Goal: Information Seeking & Learning: Learn about a topic

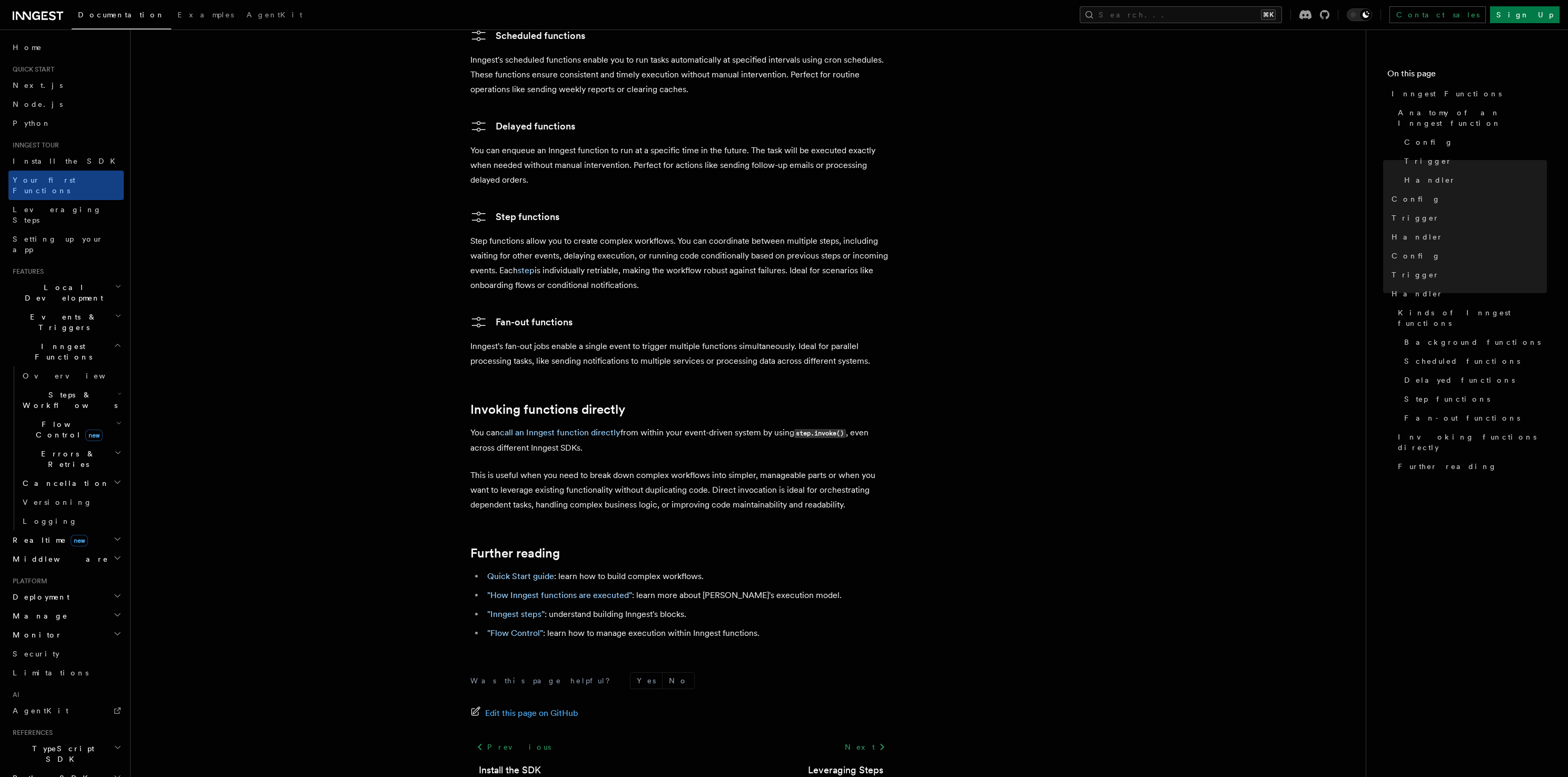
scroll to position [1807, 0]
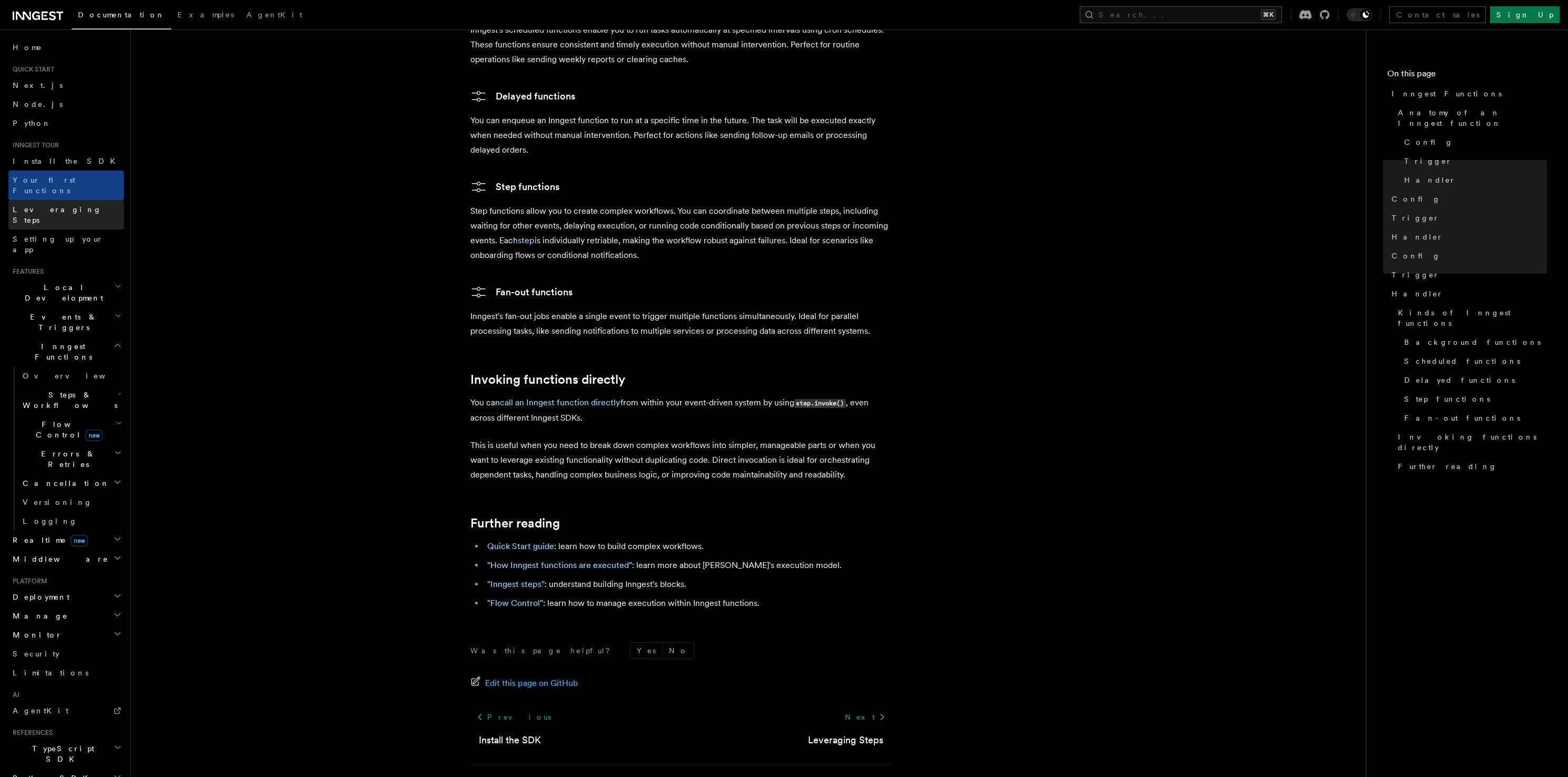
click at [56, 205] on span "Leveraging Steps" at bounding box center [57, 215] width 89 height 19
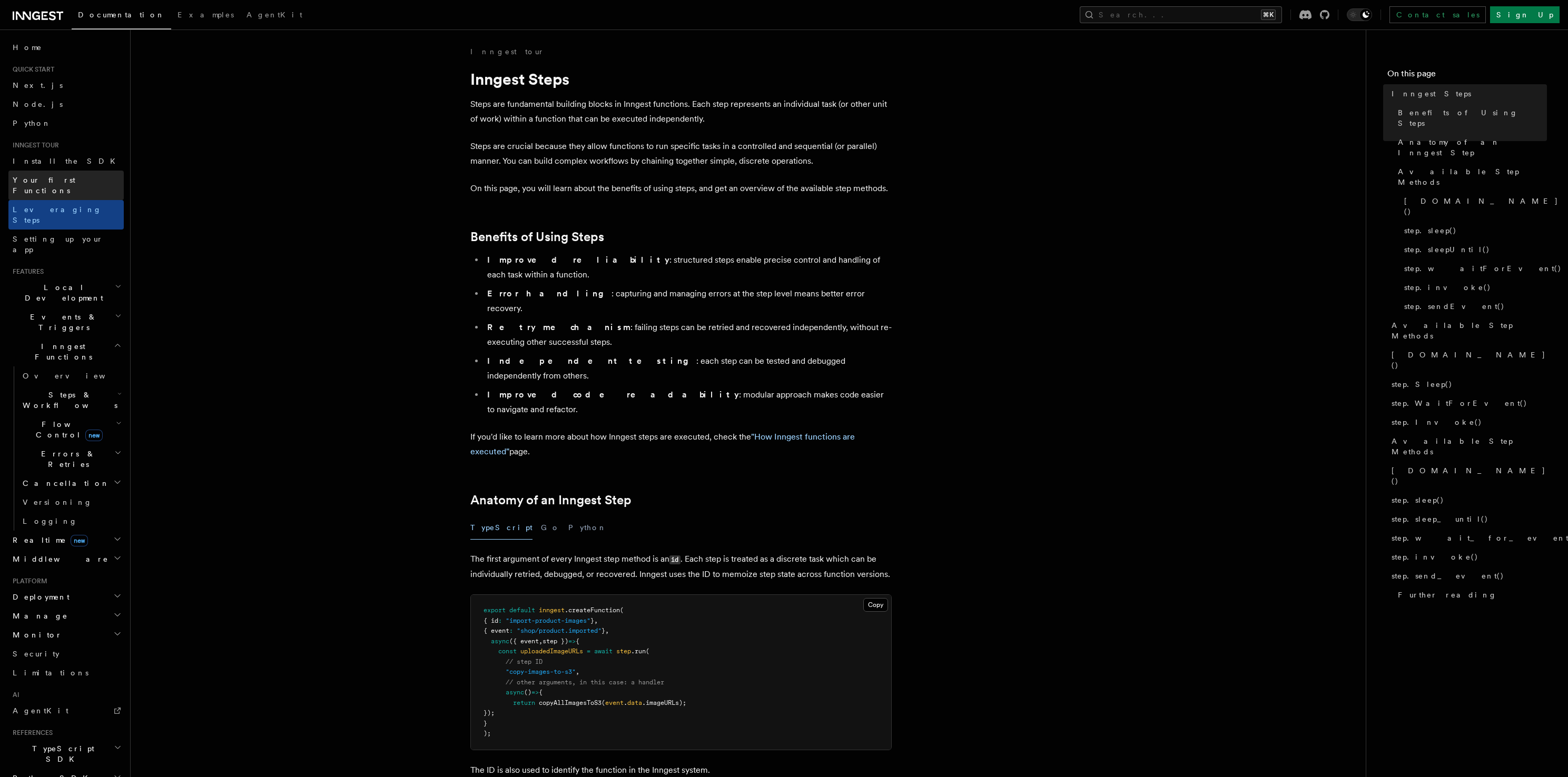
click at [59, 185] on link "Your first Functions" at bounding box center [66, 185] width 115 height 29
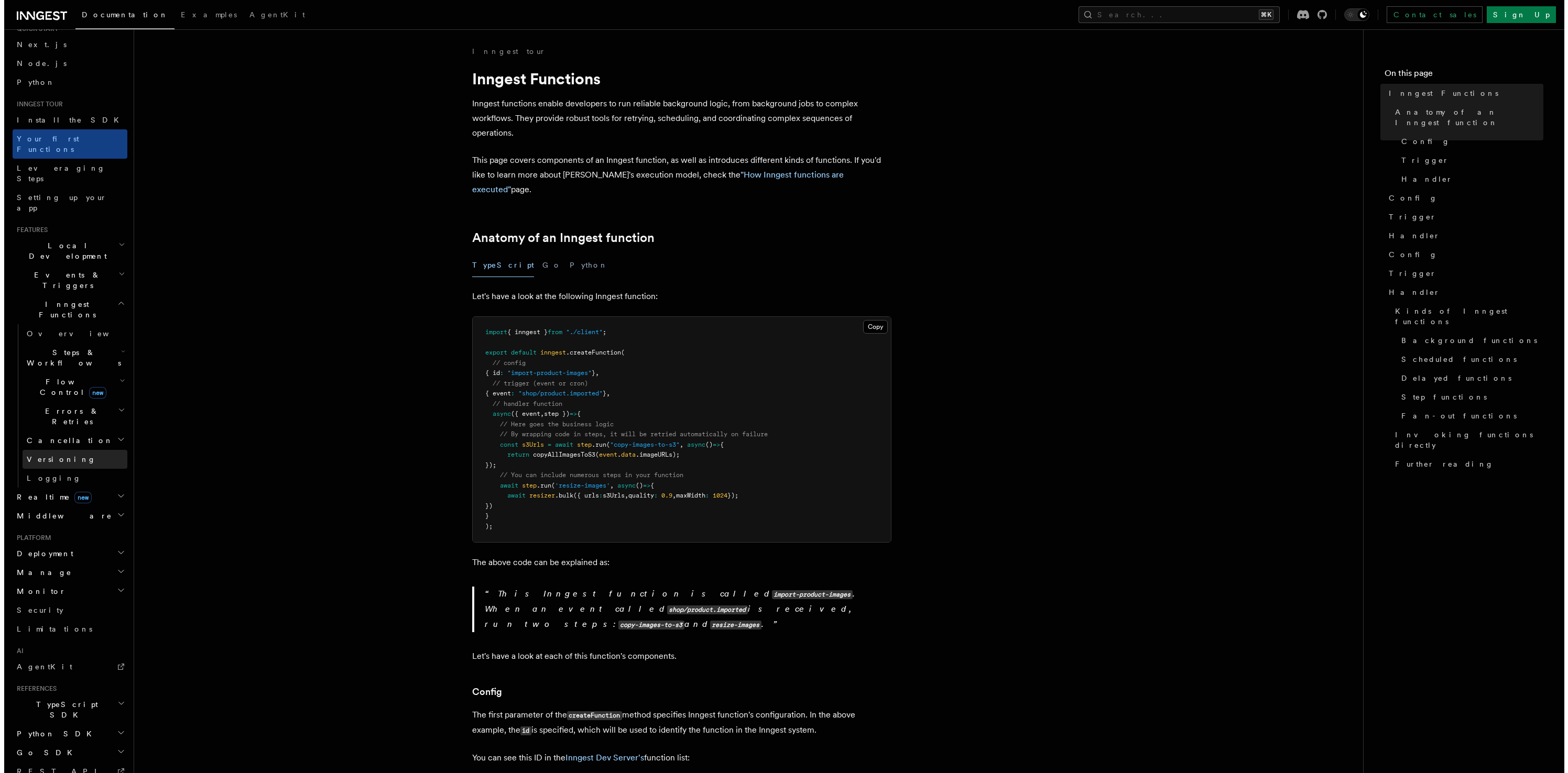
scroll to position [56, 0]
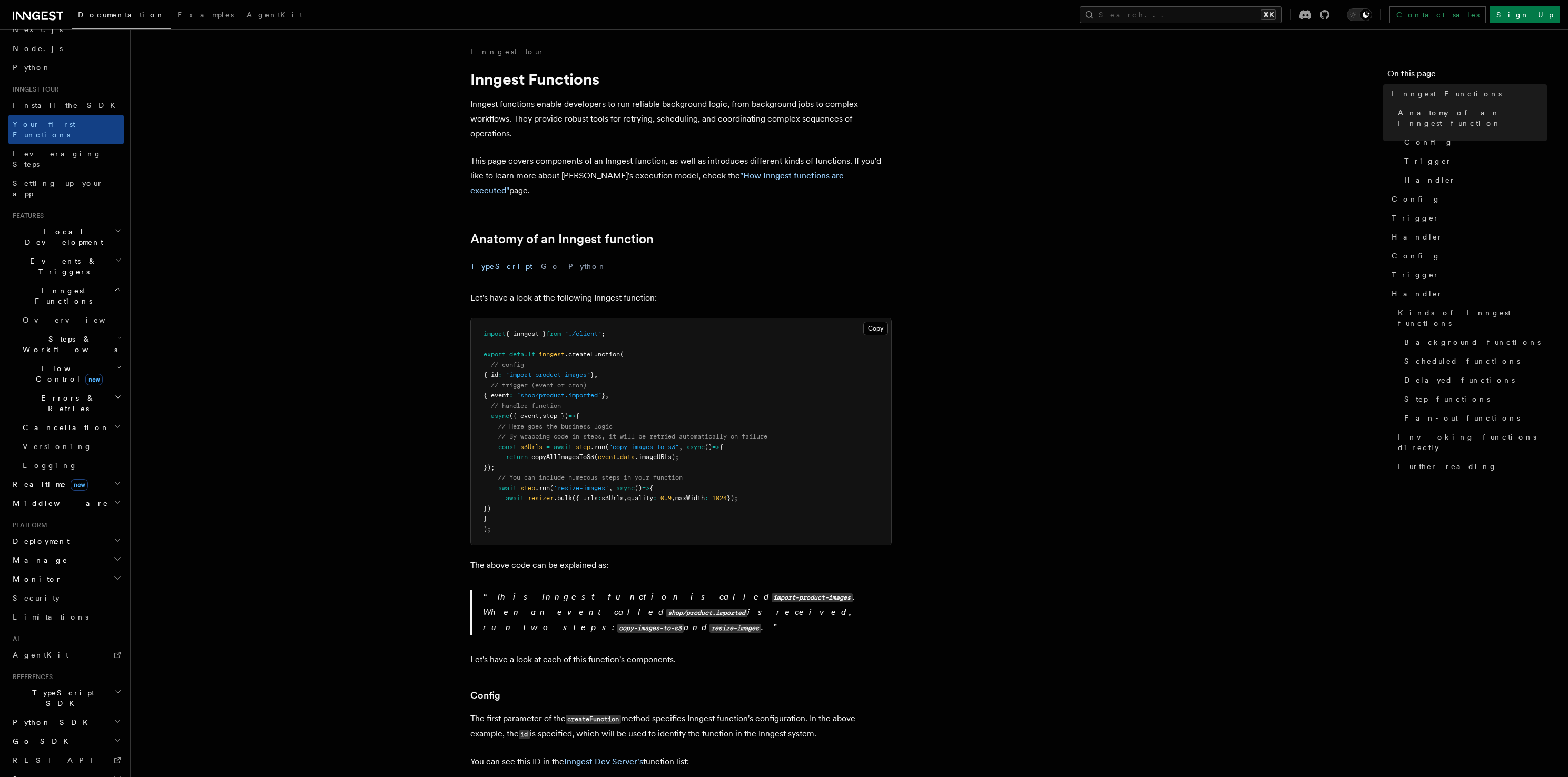
click at [65, 475] on h2 "Realtime new" at bounding box center [66, 484] width 115 height 19
click at [78, 475] on h2 "Realtime new" at bounding box center [66, 484] width 115 height 19
click at [76, 334] on span "Steps & Workflows" at bounding box center [68, 344] width 99 height 21
click at [85, 374] on span "new" at bounding box center [94, 380] width 17 height 11
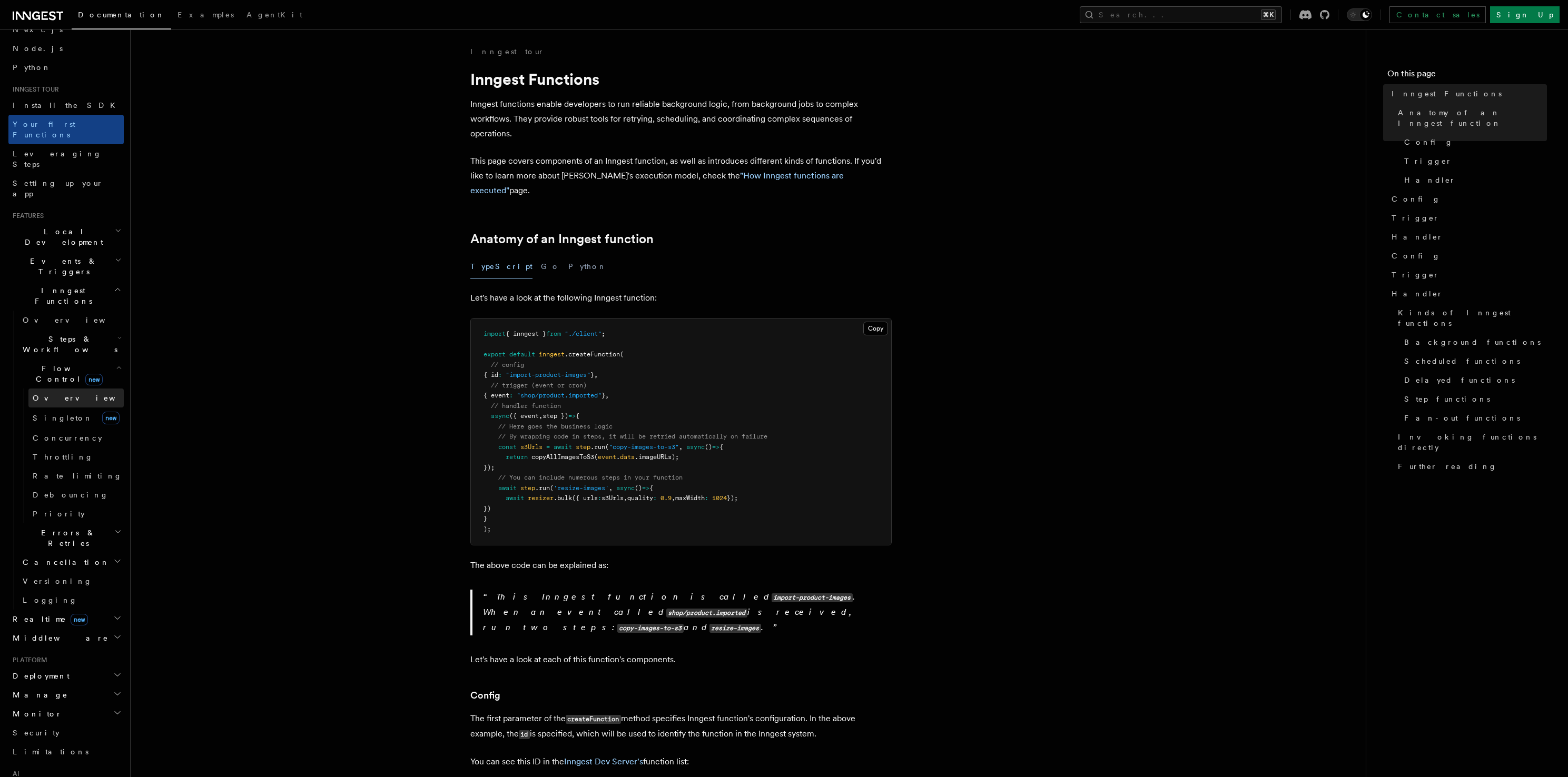
click at [68, 389] on link "Overview" at bounding box center [76, 398] width 96 height 19
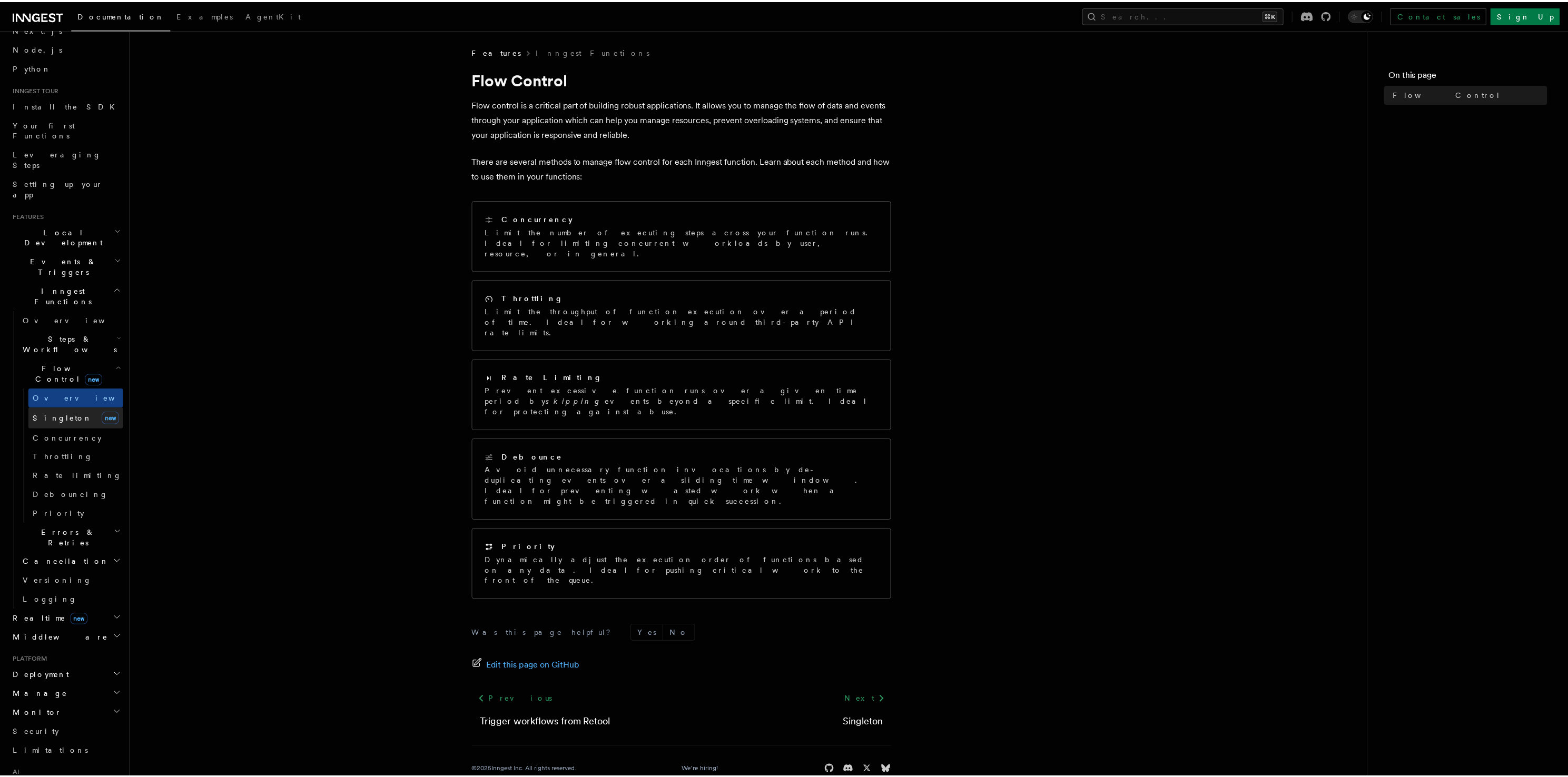
scroll to position [200, 0]
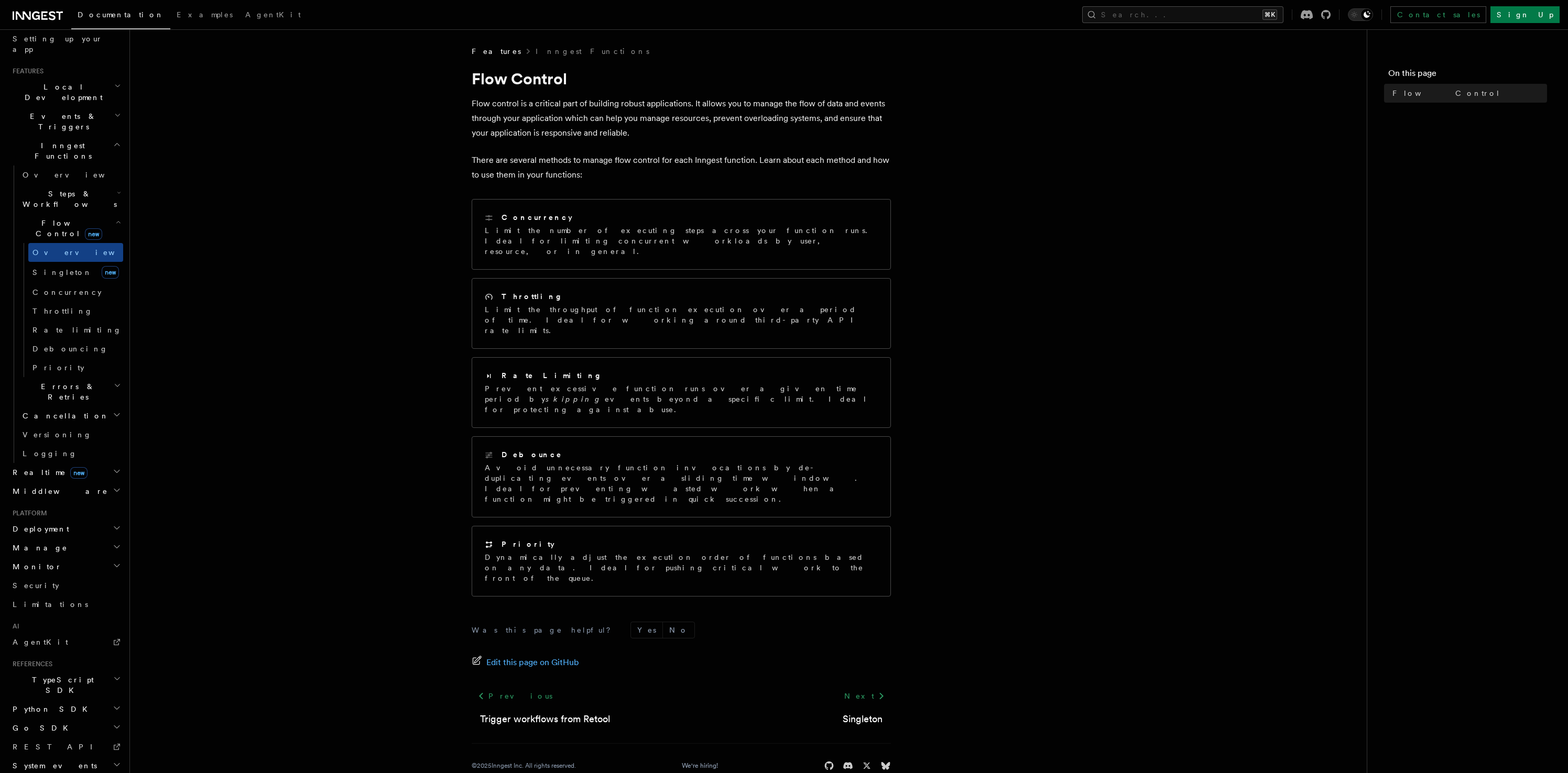
click at [65, 381] on span "Errors & Retries" at bounding box center [66, 391] width 95 height 21
click at [65, 406] on link "Overview" at bounding box center [76, 416] width 95 height 19
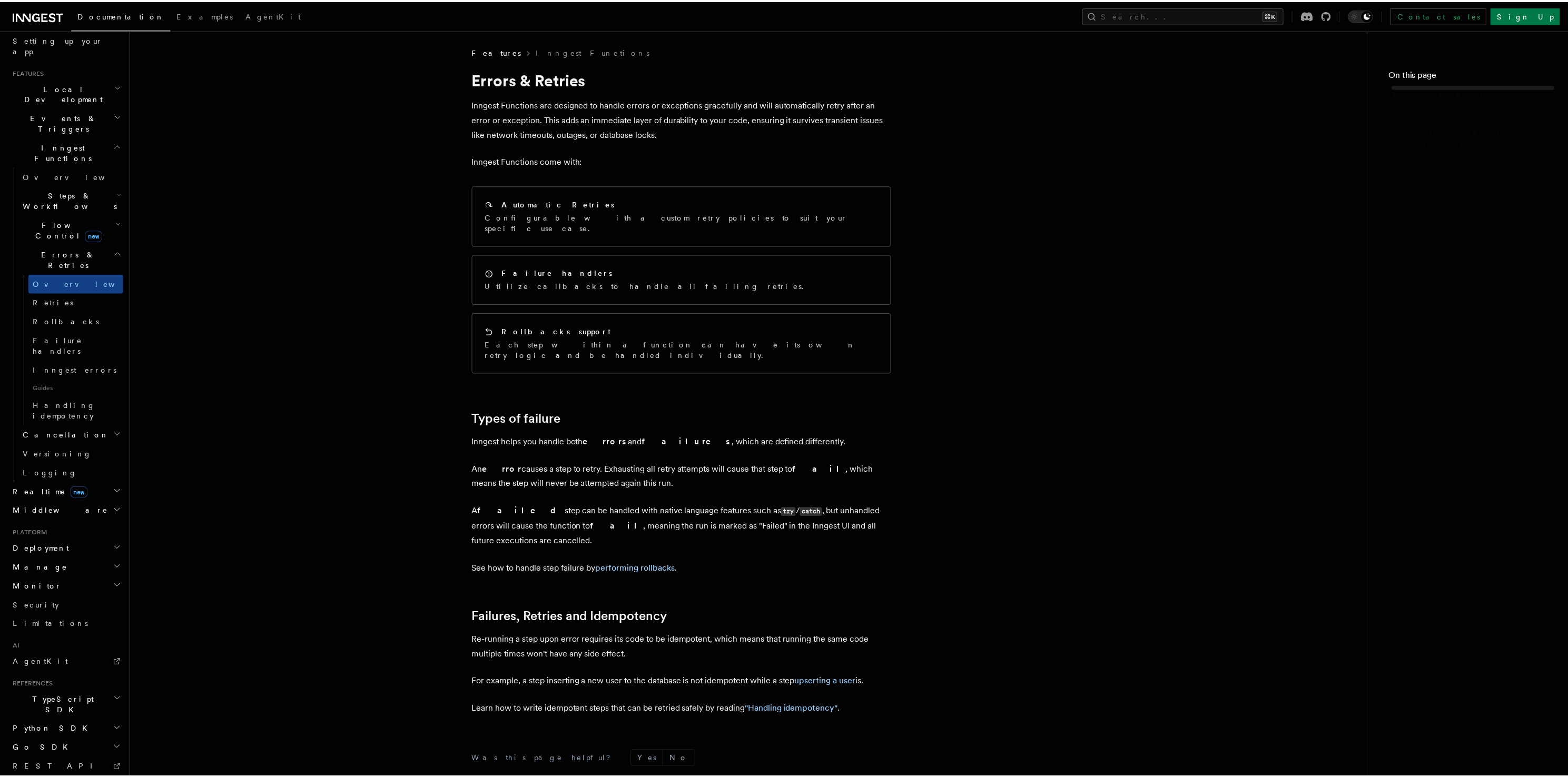
scroll to position [196, 0]
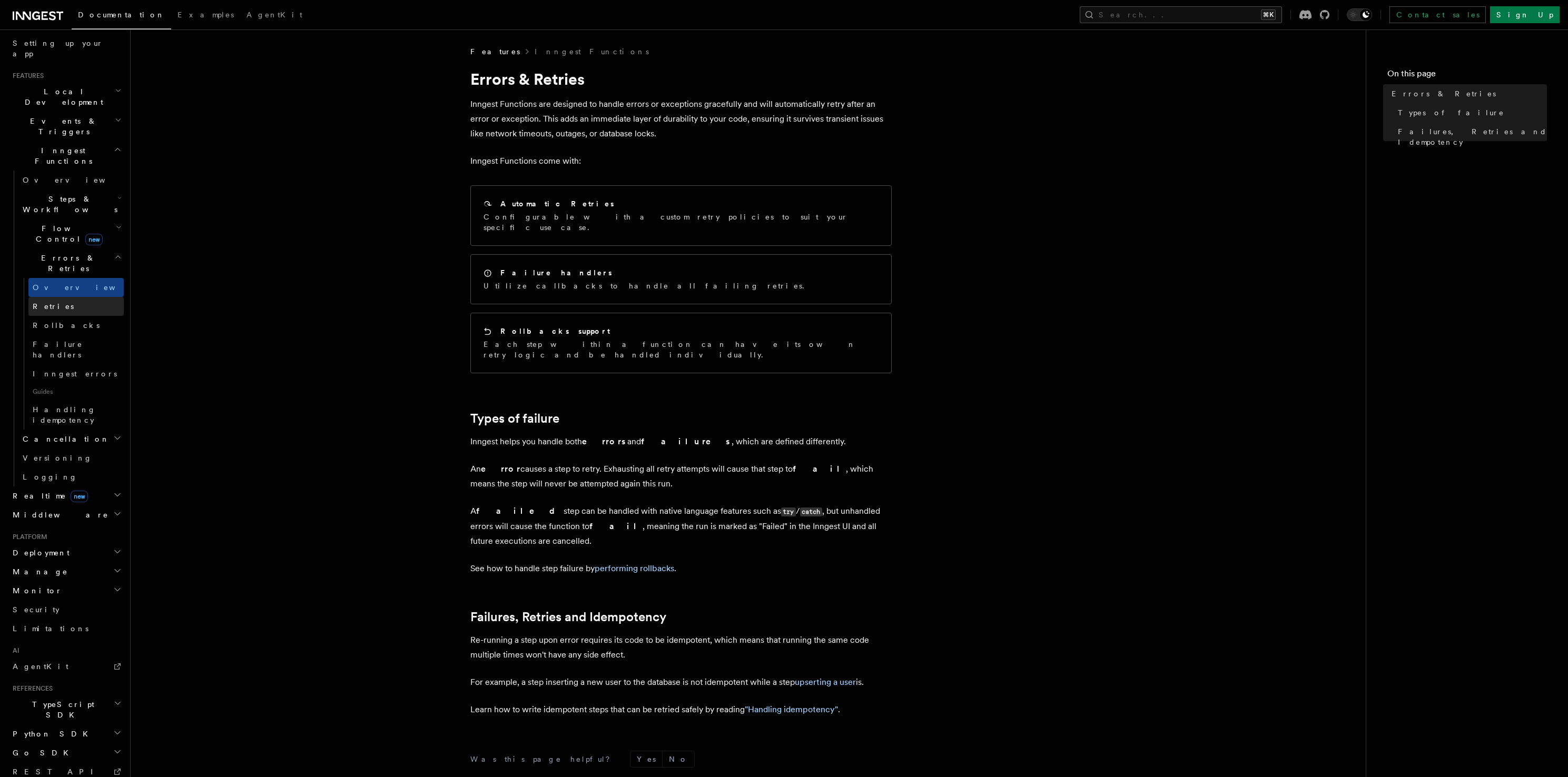
click at [82, 297] on link "Retries" at bounding box center [76, 307] width 96 height 19
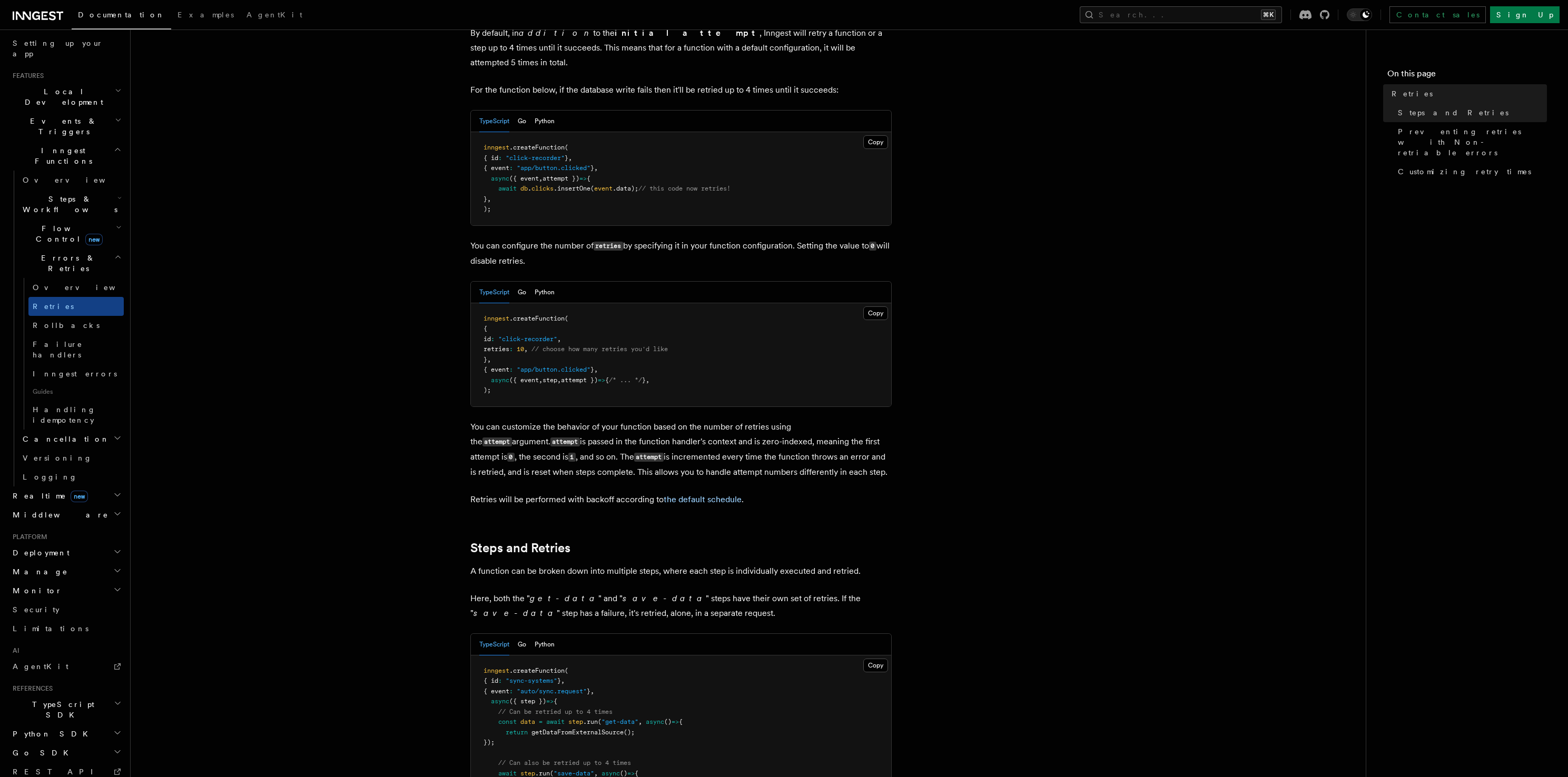
scroll to position [96, 0]
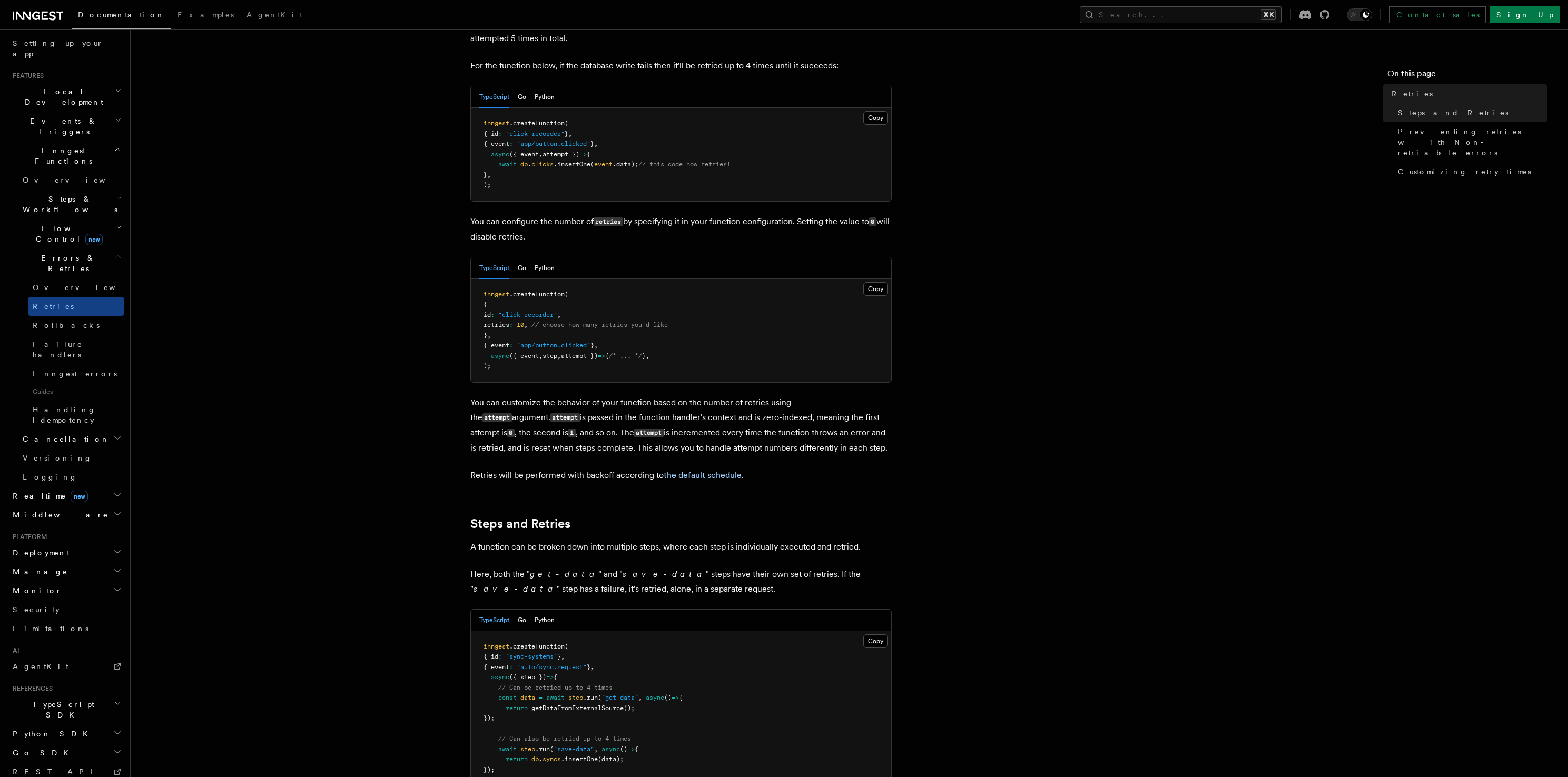
click at [57, 699] on span "TypeScript SDK" at bounding box center [61, 709] width 105 height 21
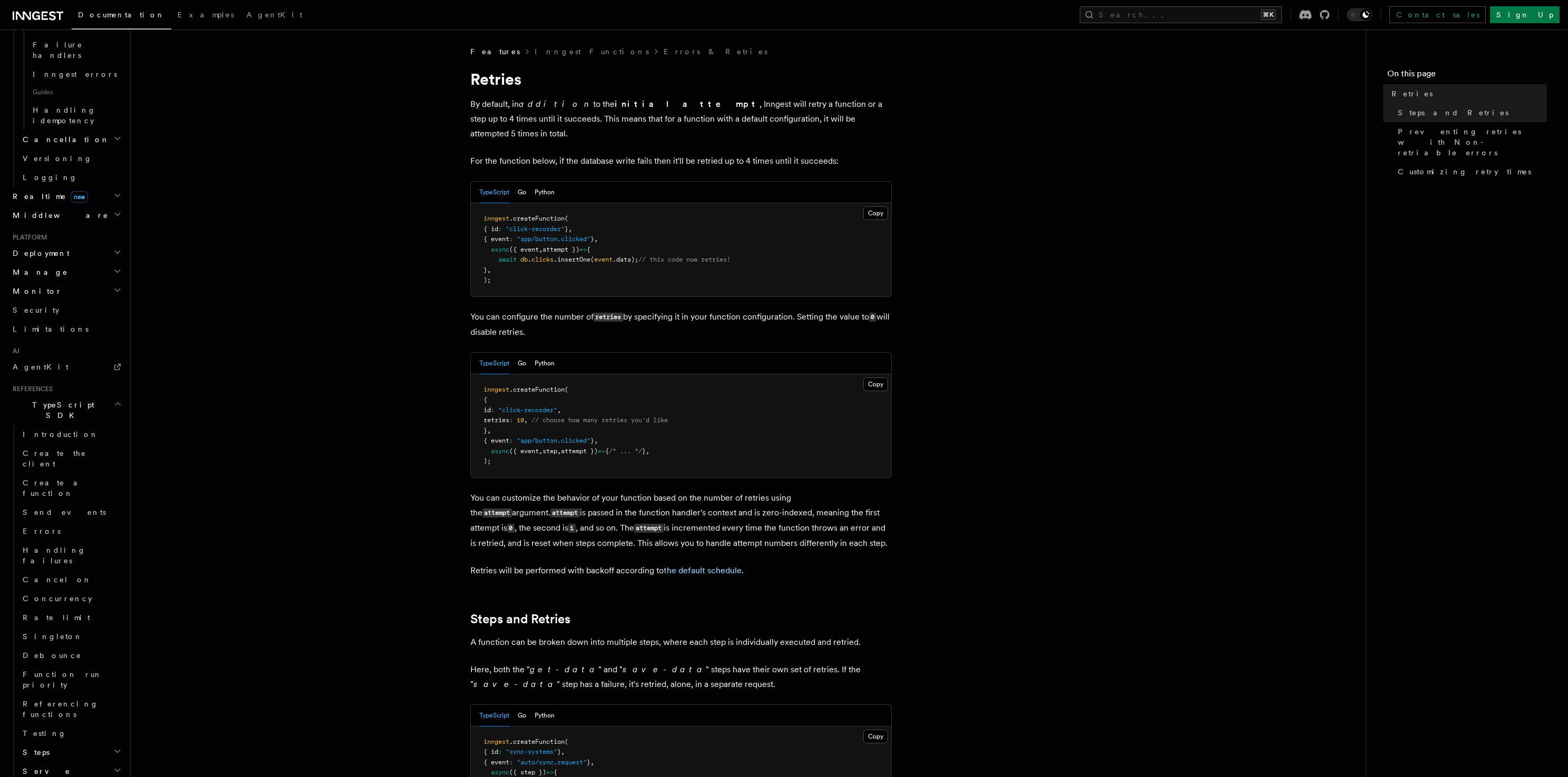
scroll to position [483, 0]
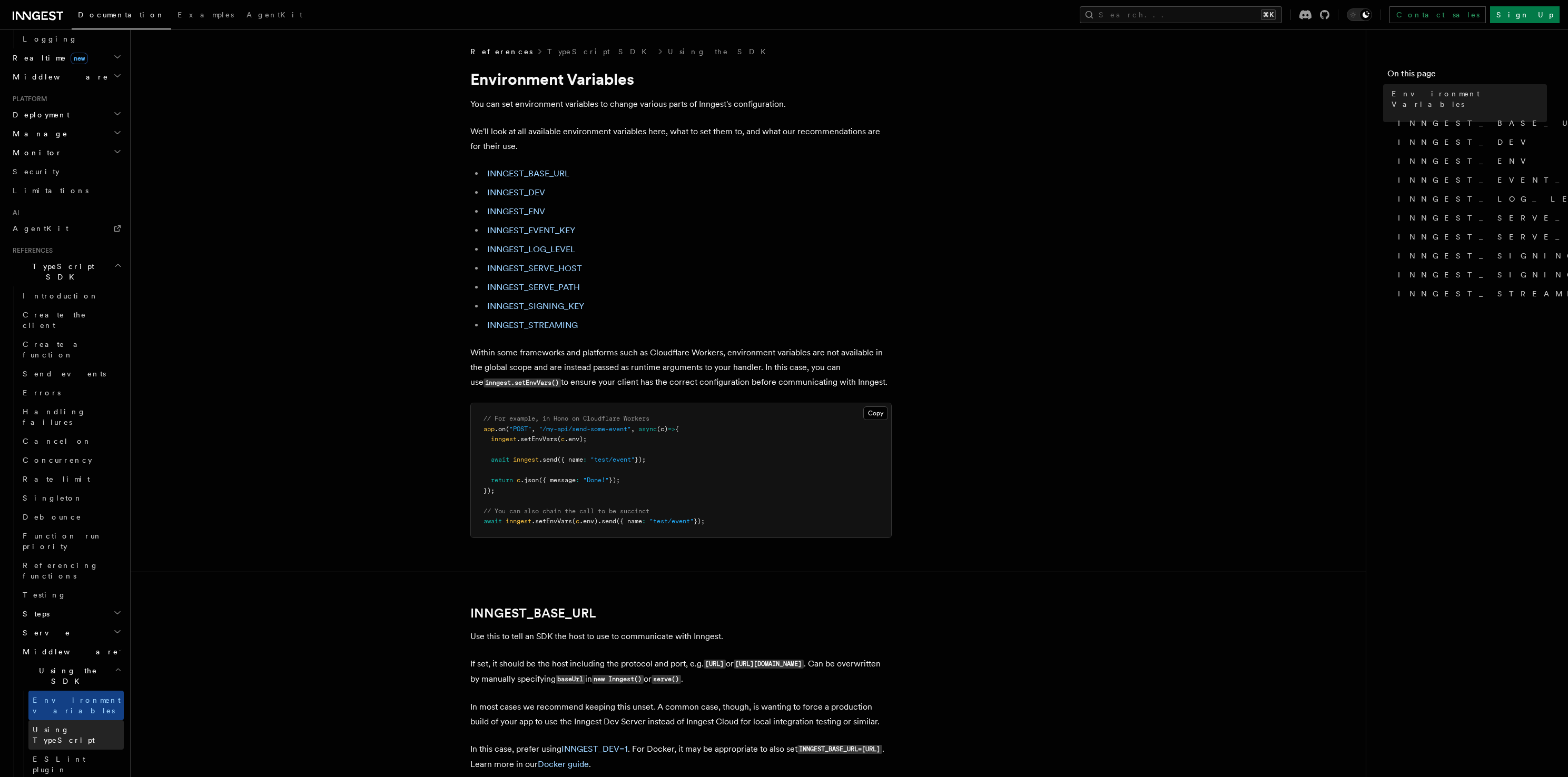
click at [80, 726] on span "Using TypeScript" at bounding box center [63, 736] width 62 height 19
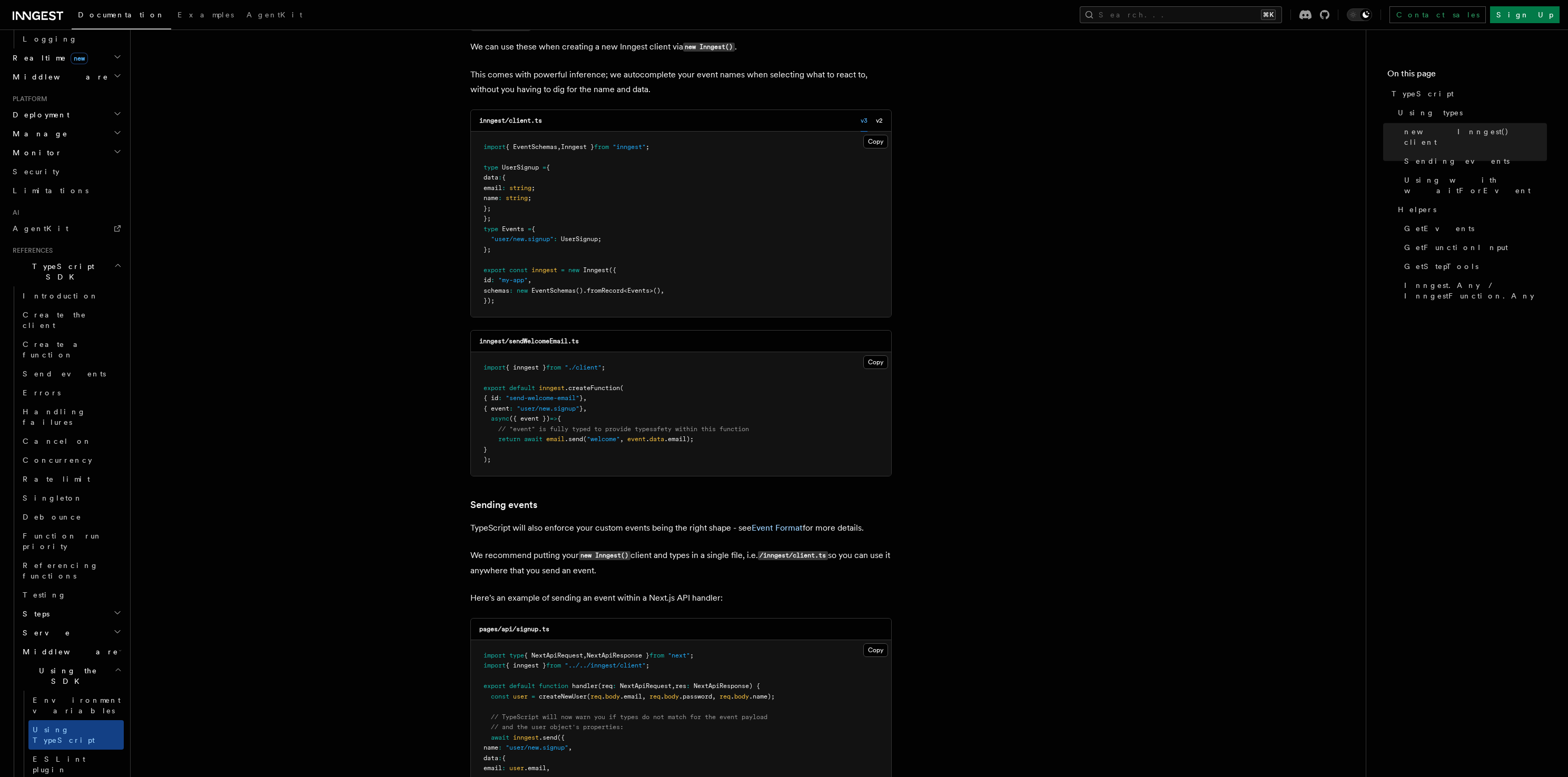
scroll to position [1226, 0]
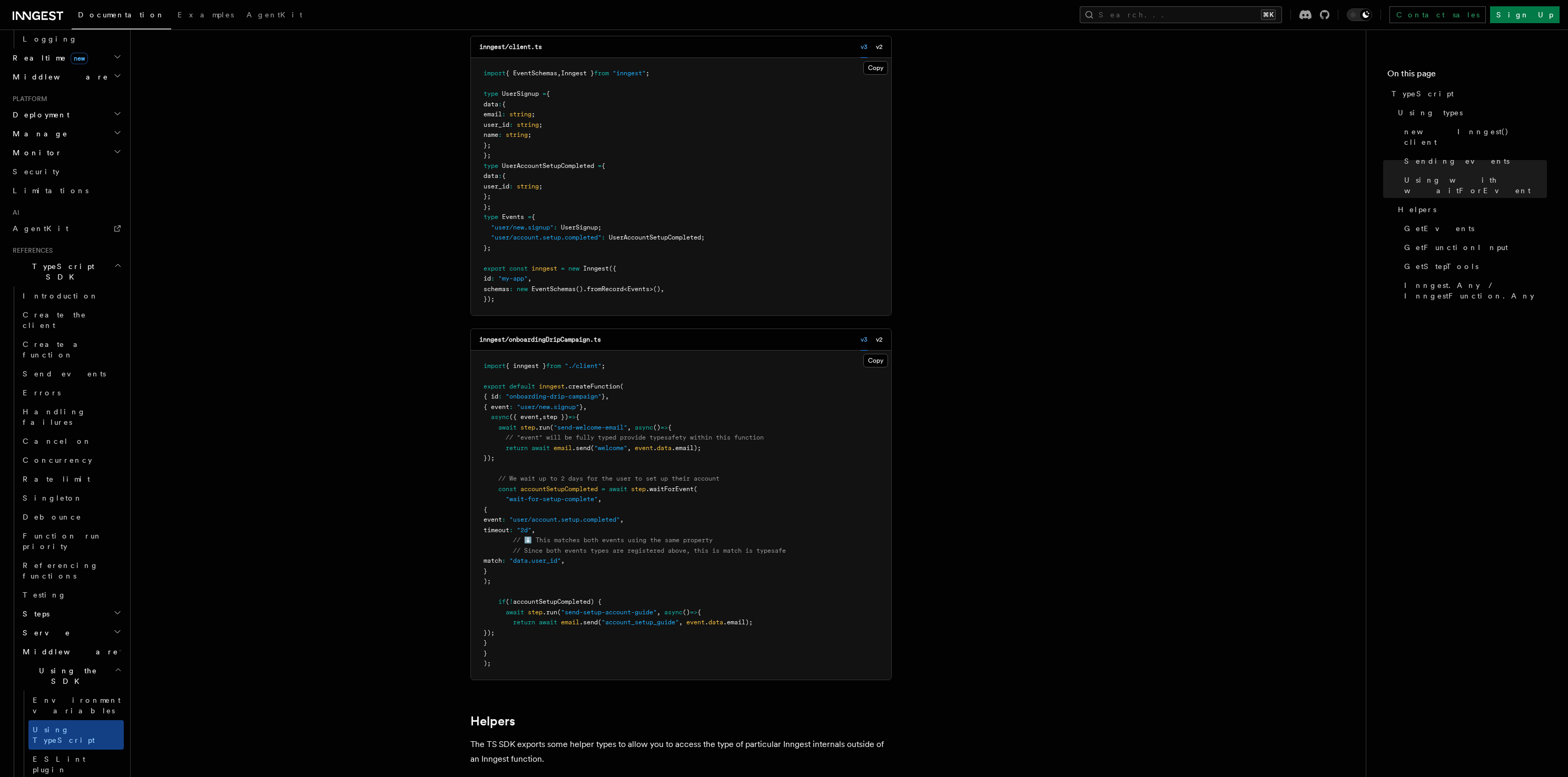
click at [593, 389] on span ".createFunction" at bounding box center [592, 387] width 55 height 8
copy span "createFunction"
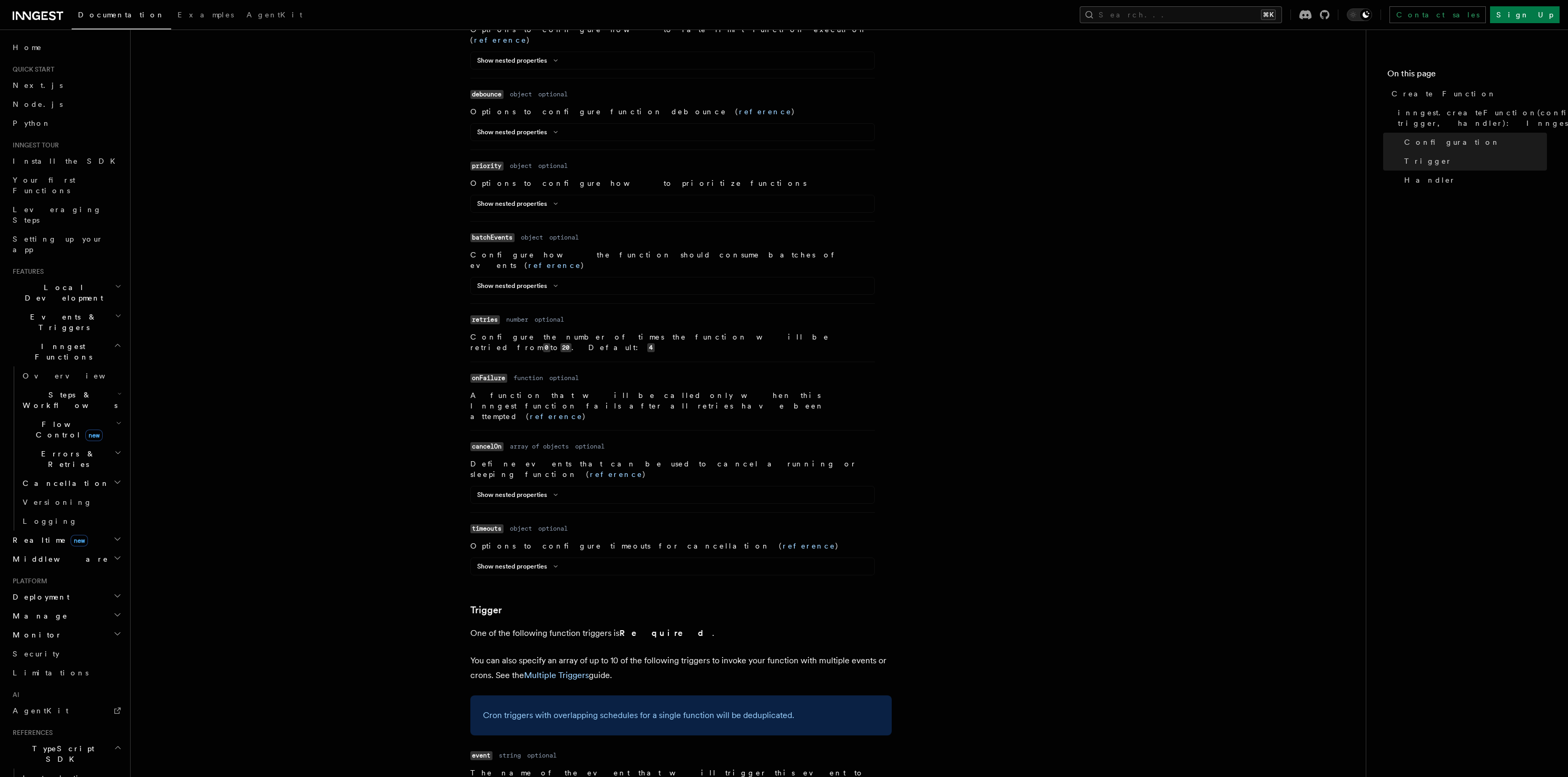
scroll to position [1008, 0]
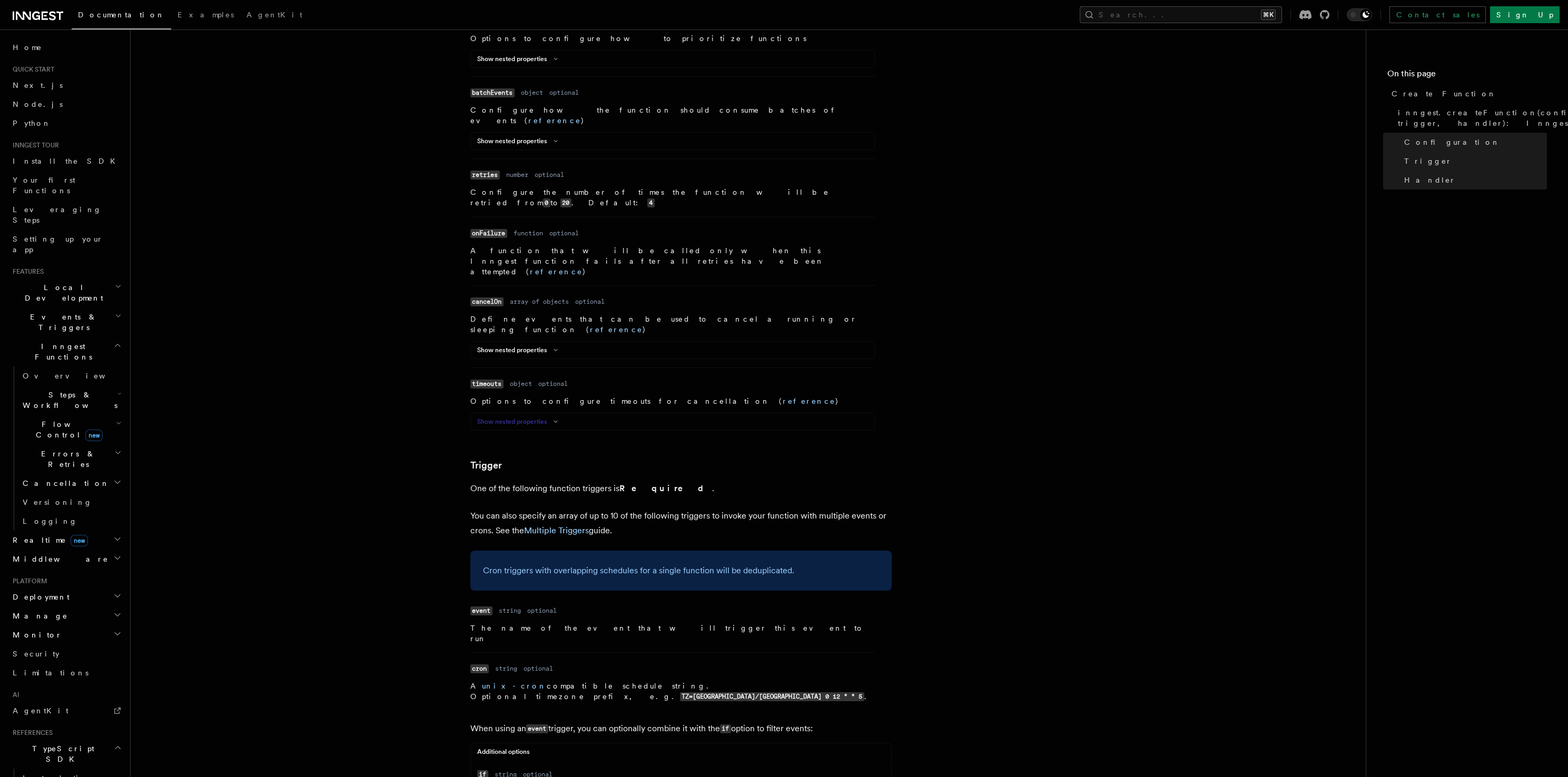
click at [532, 418] on button "Show nested properties" at bounding box center [519, 421] width 85 height 8
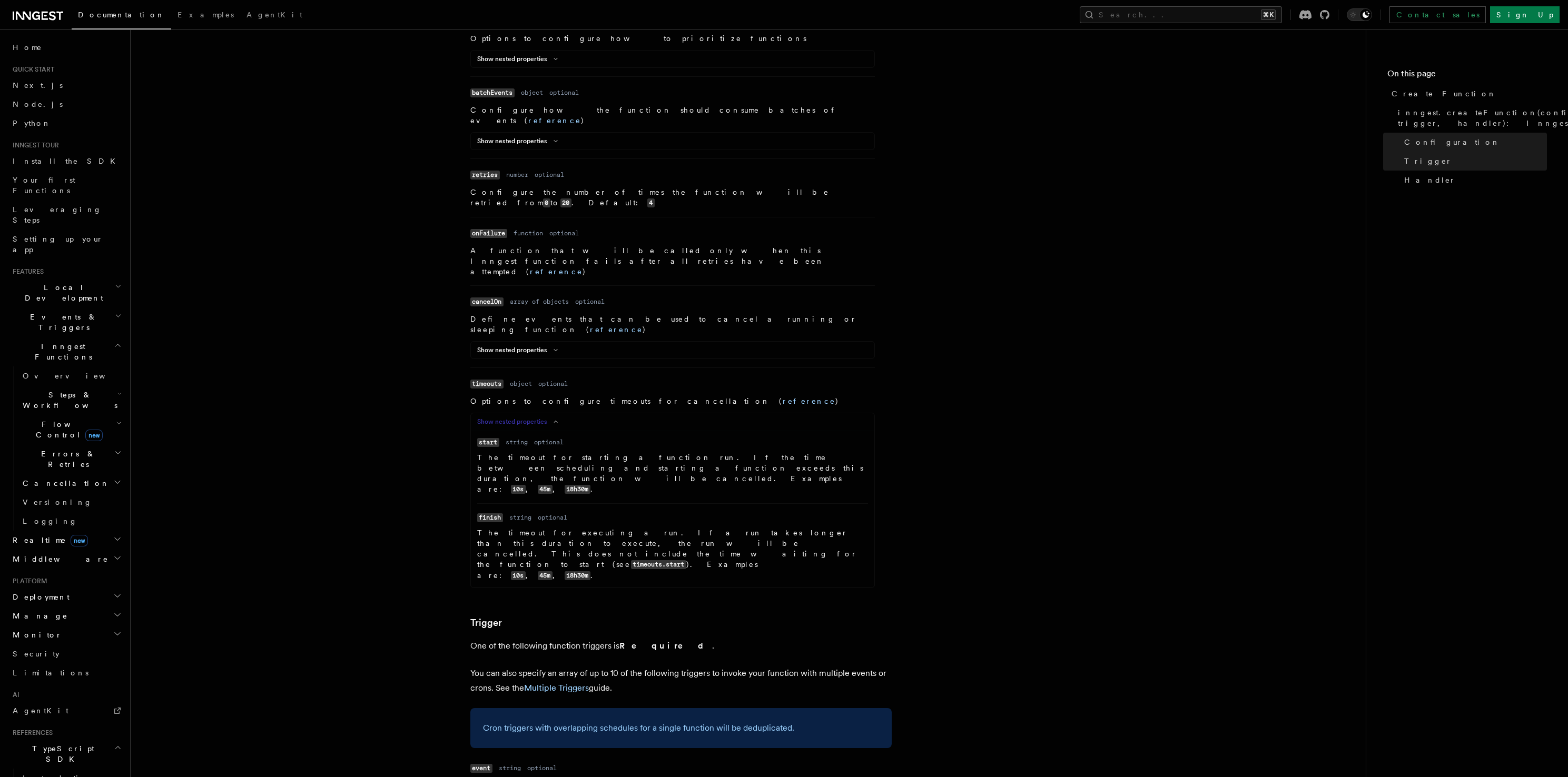
click at [533, 418] on button "Show nested properties" at bounding box center [519, 421] width 85 height 8
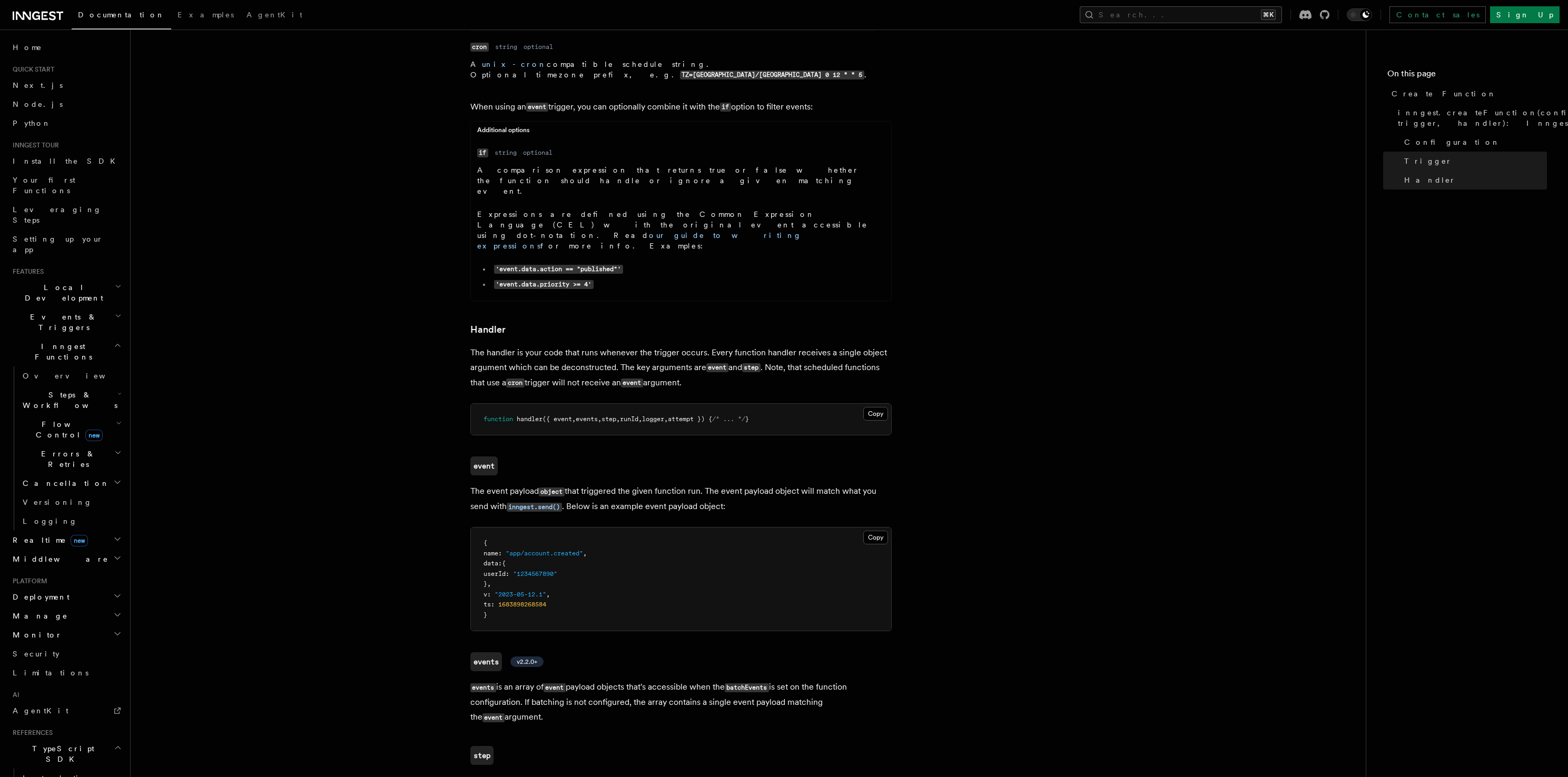
scroll to position [1641, 0]
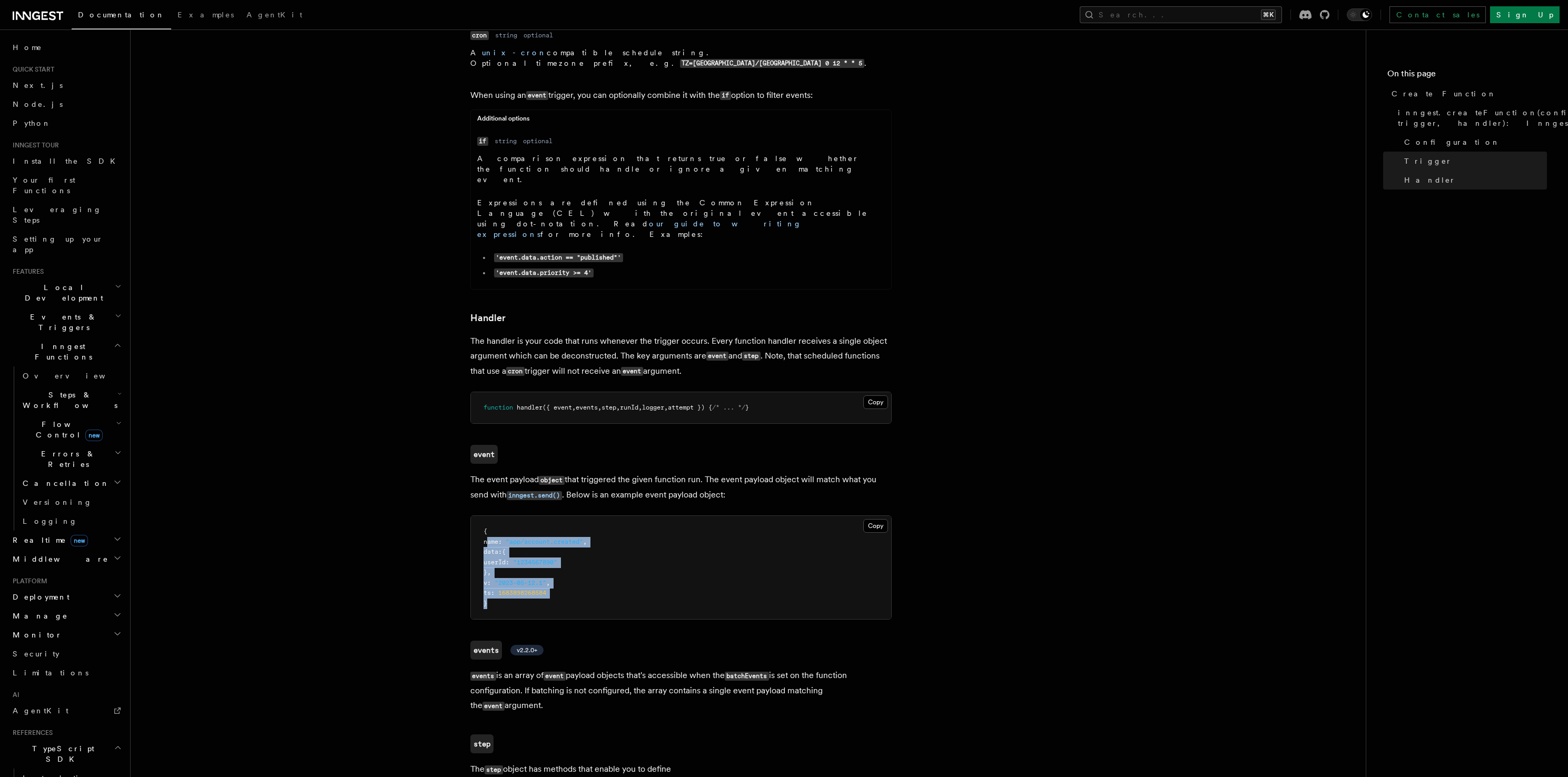
drag, startPoint x: 487, startPoint y: 333, endPoint x: 575, endPoint y: 400, distance: 110.6
click at [569, 516] on pre "{ name : "app/account.created" , data : { userId : "1234567890" } , v : "2023-0…" at bounding box center [681, 568] width 420 height 103
click at [575, 516] on pre "{ name : "app/account.created" , data : { userId : "1234567890" } , v : "2023-0…" at bounding box center [681, 568] width 420 height 103
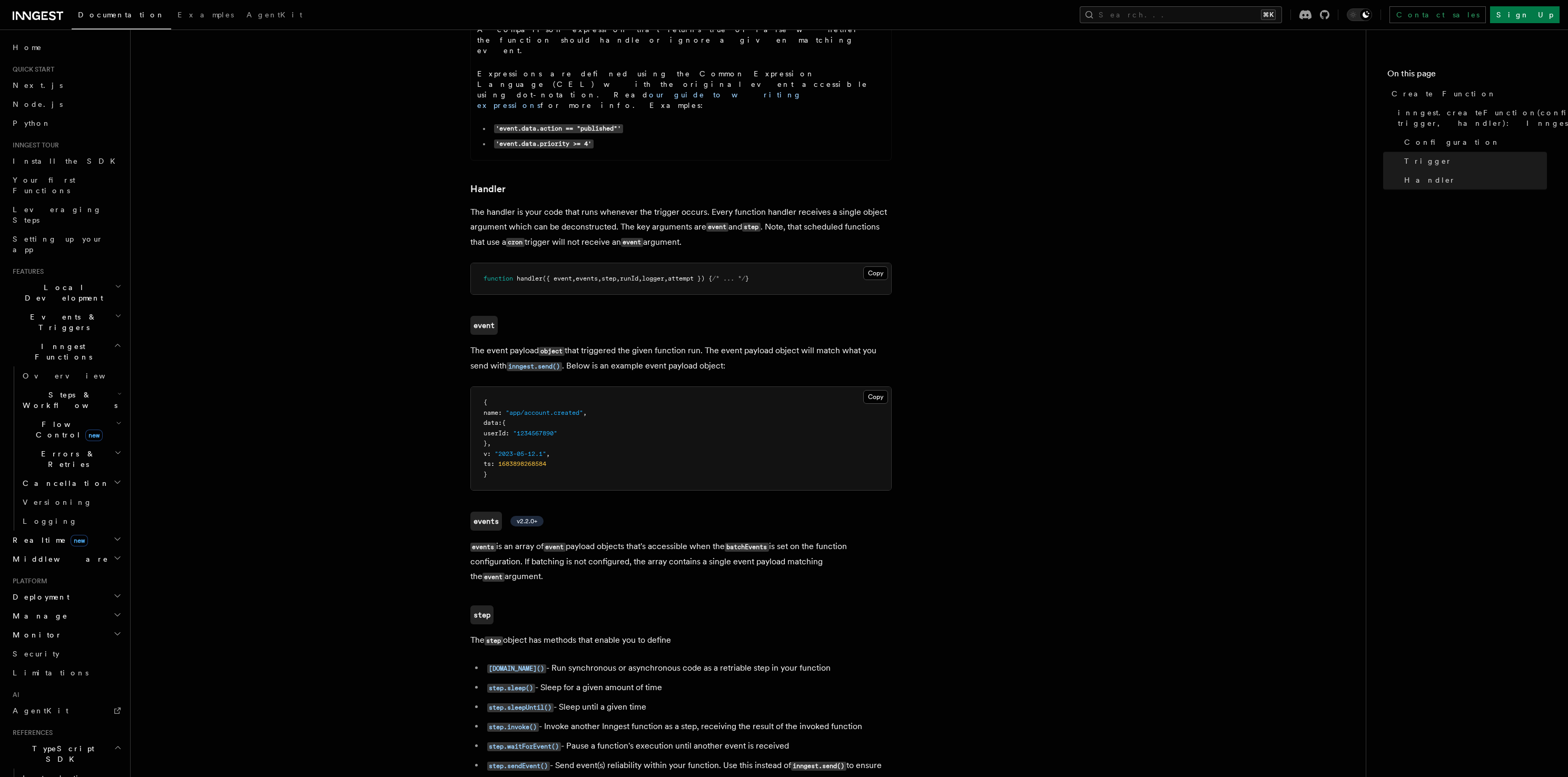
scroll to position [1789, 0]
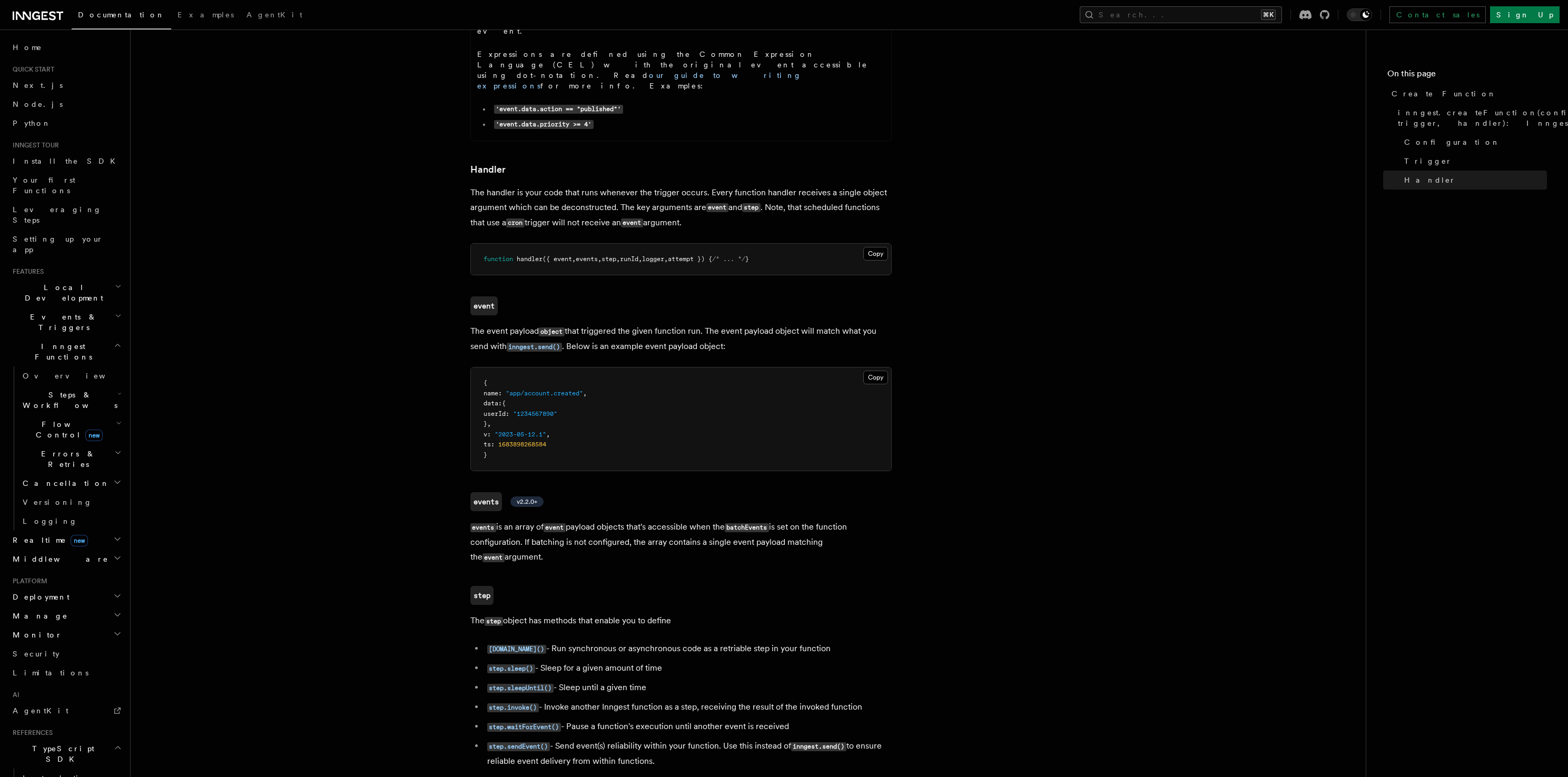
drag, startPoint x: 605, startPoint y: 308, endPoint x: 592, endPoint y: 357, distance: 50.7
drag, startPoint x: 592, startPoint y: 357, endPoint x: 617, endPoint y: 305, distance: 57.7
drag, startPoint x: 617, startPoint y: 305, endPoint x: 611, endPoint y: 347, distance: 42.4
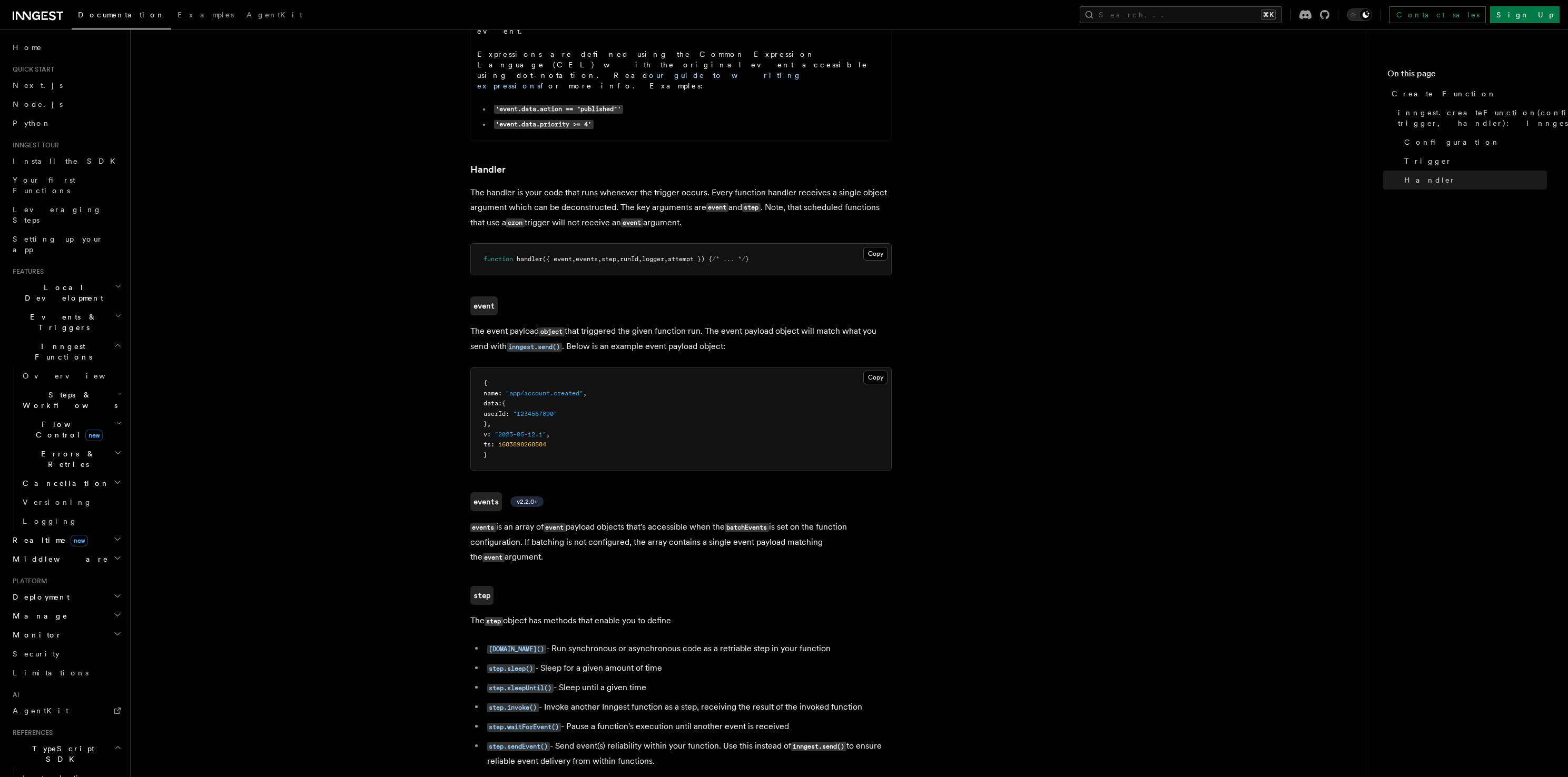
drag, startPoint x: 607, startPoint y: 354, endPoint x: 614, endPoint y: 310, distance: 44.6
drag, startPoint x: 614, startPoint y: 310, endPoint x: 603, endPoint y: 356, distance: 47.3
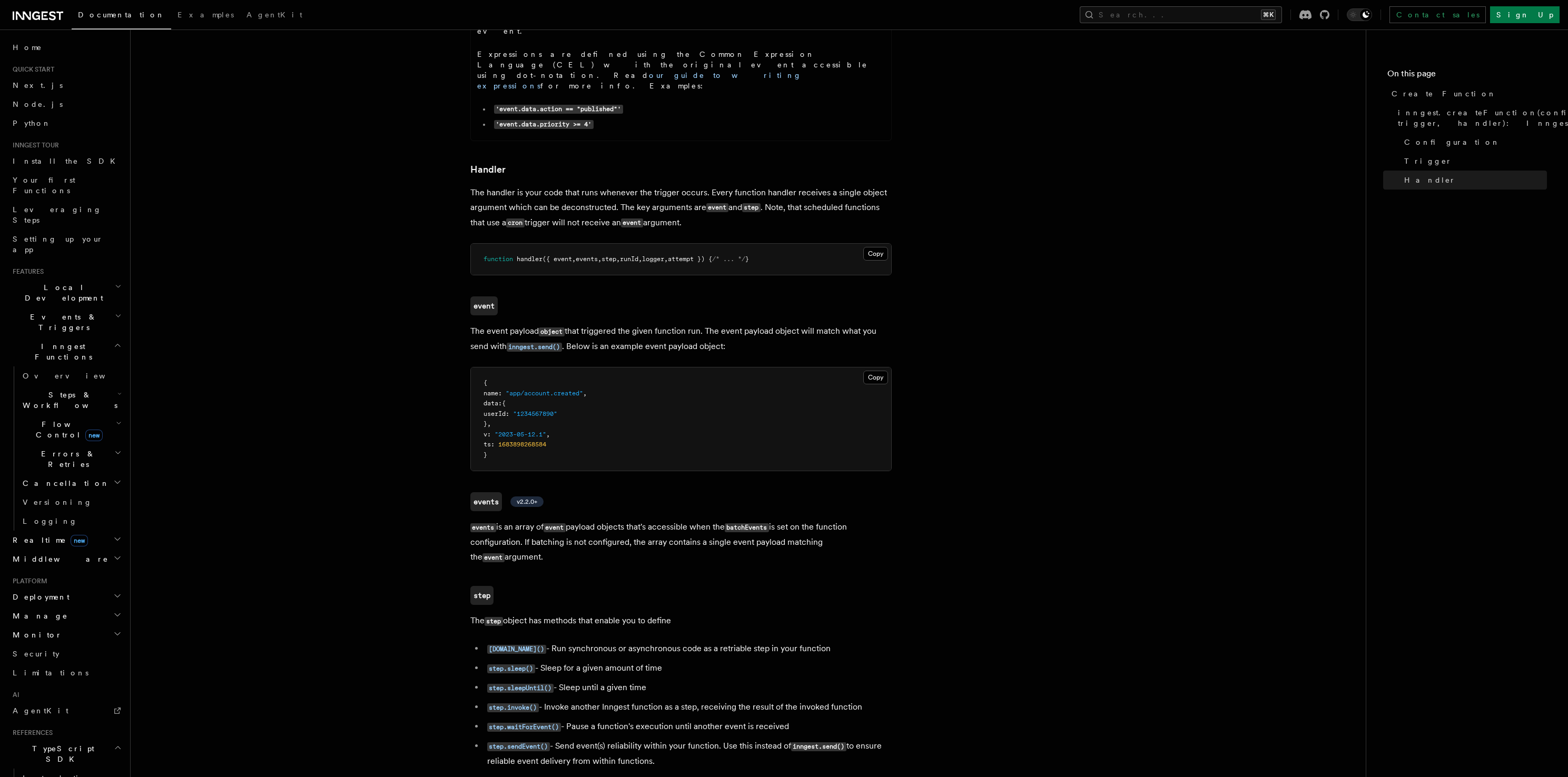
click at [603, 519] on p "events is an array of event payload objects that's accessible when the batchEve…" at bounding box center [681, 542] width 421 height 45
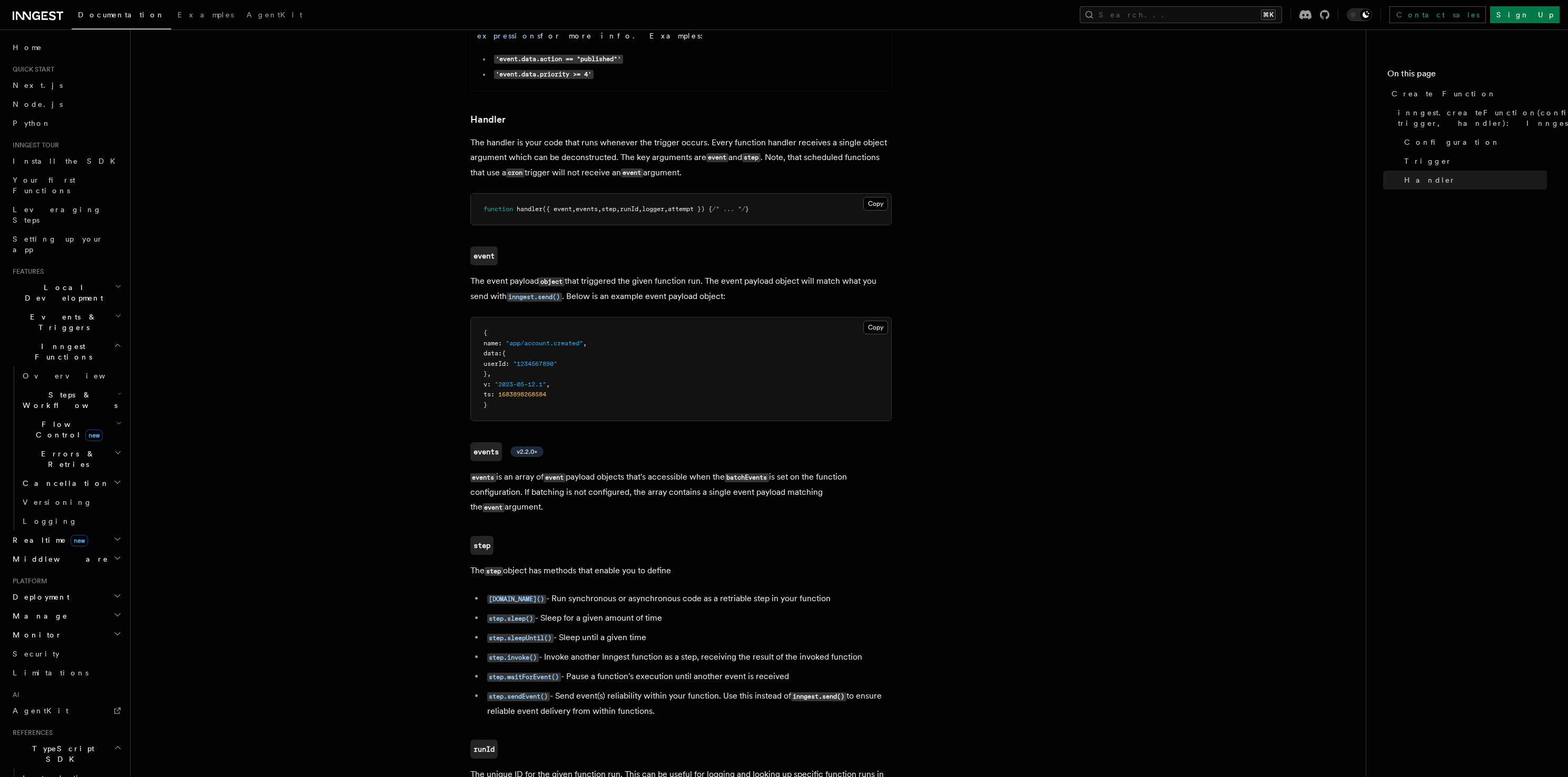
scroll to position [1850, 0]
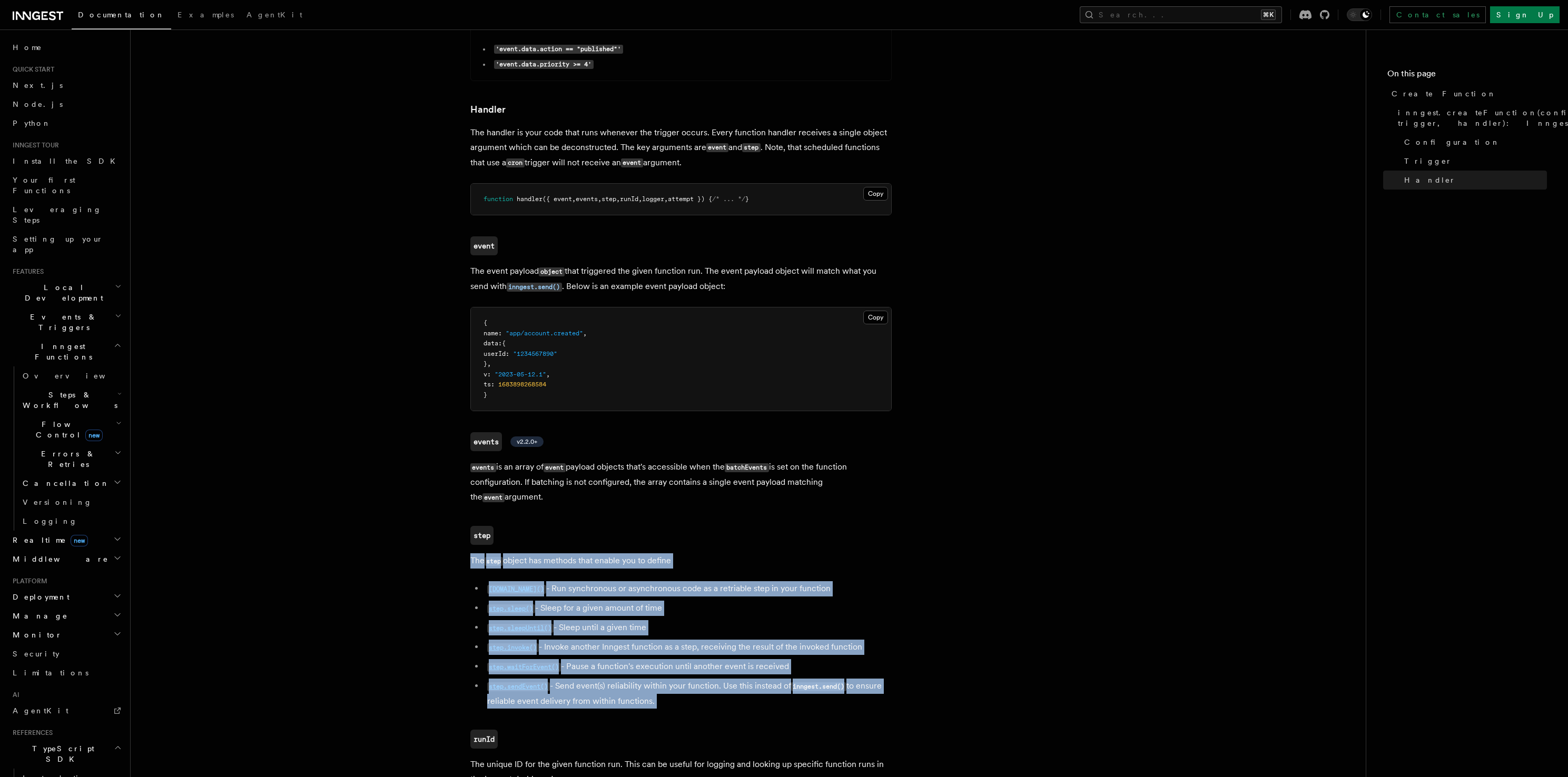
drag, startPoint x: 621, startPoint y: 345, endPoint x: 676, endPoint y: 513, distance: 176.8
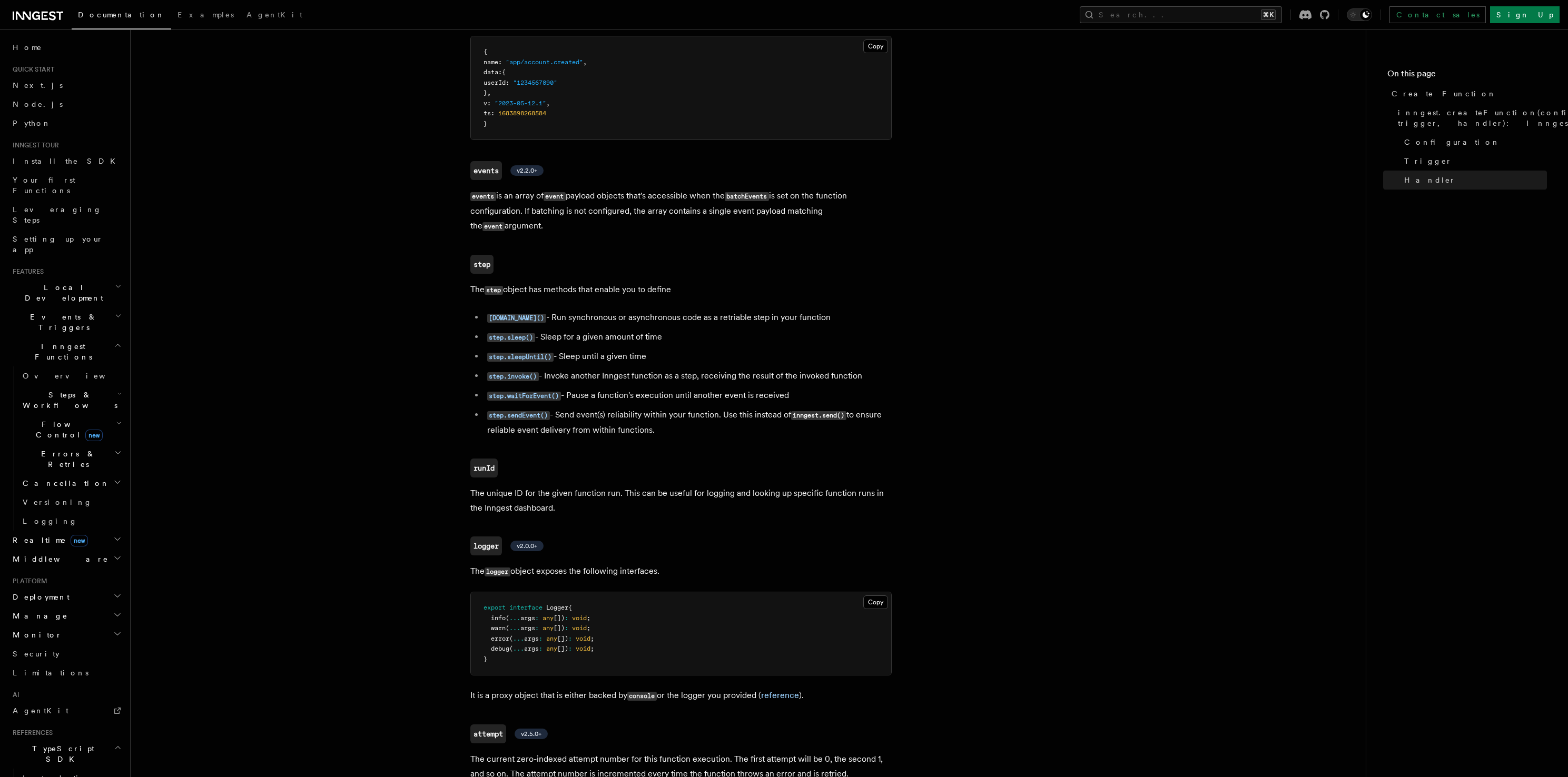
scroll to position [2131, 0]
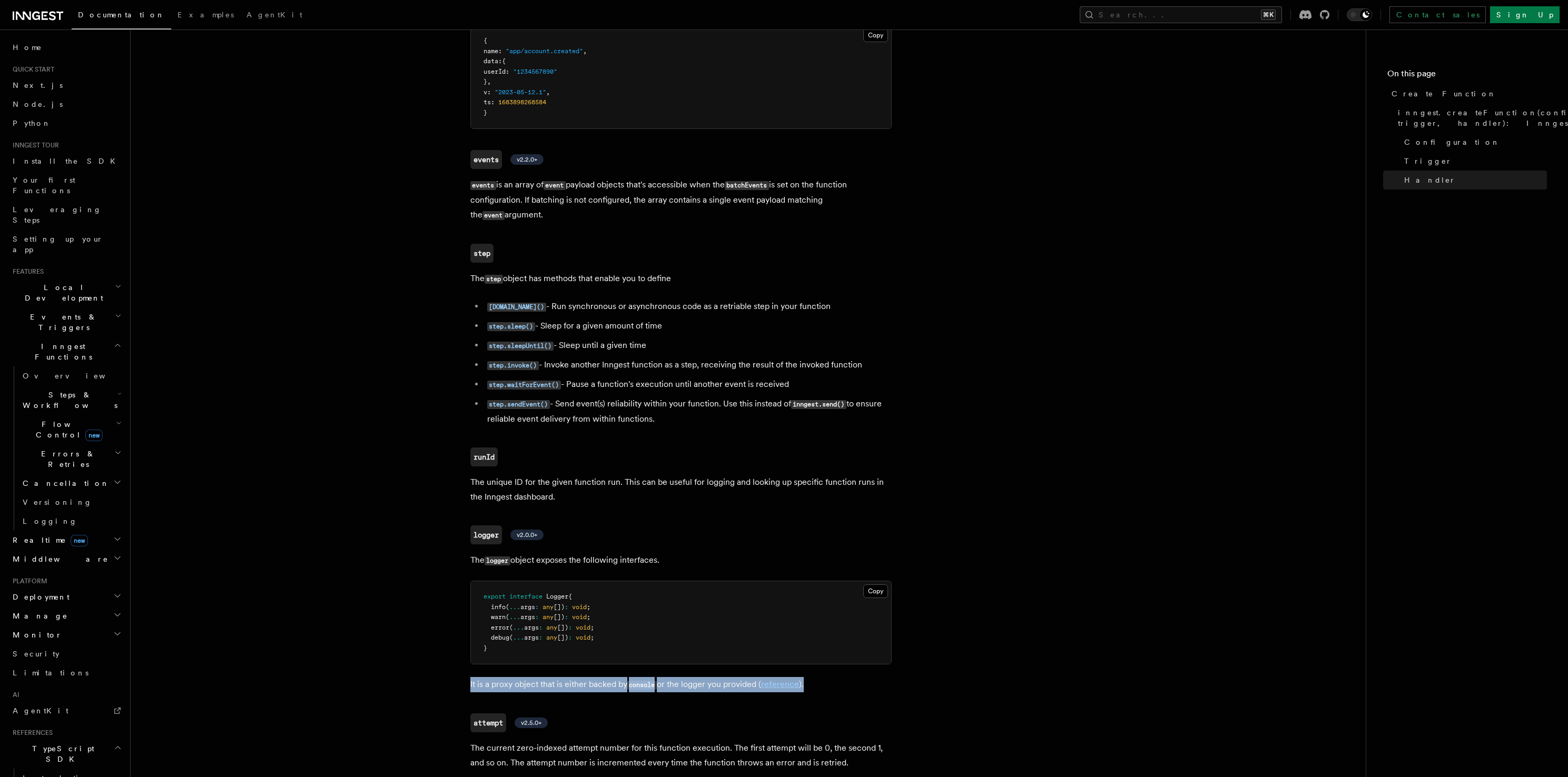
drag, startPoint x: 813, startPoint y: 480, endPoint x: 460, endPoint y: 488, distance: 353.1
drag, startPoint x: 460, startPoint y: 488, endPoint x: 853, endPoint y: 494, distance: 393.0
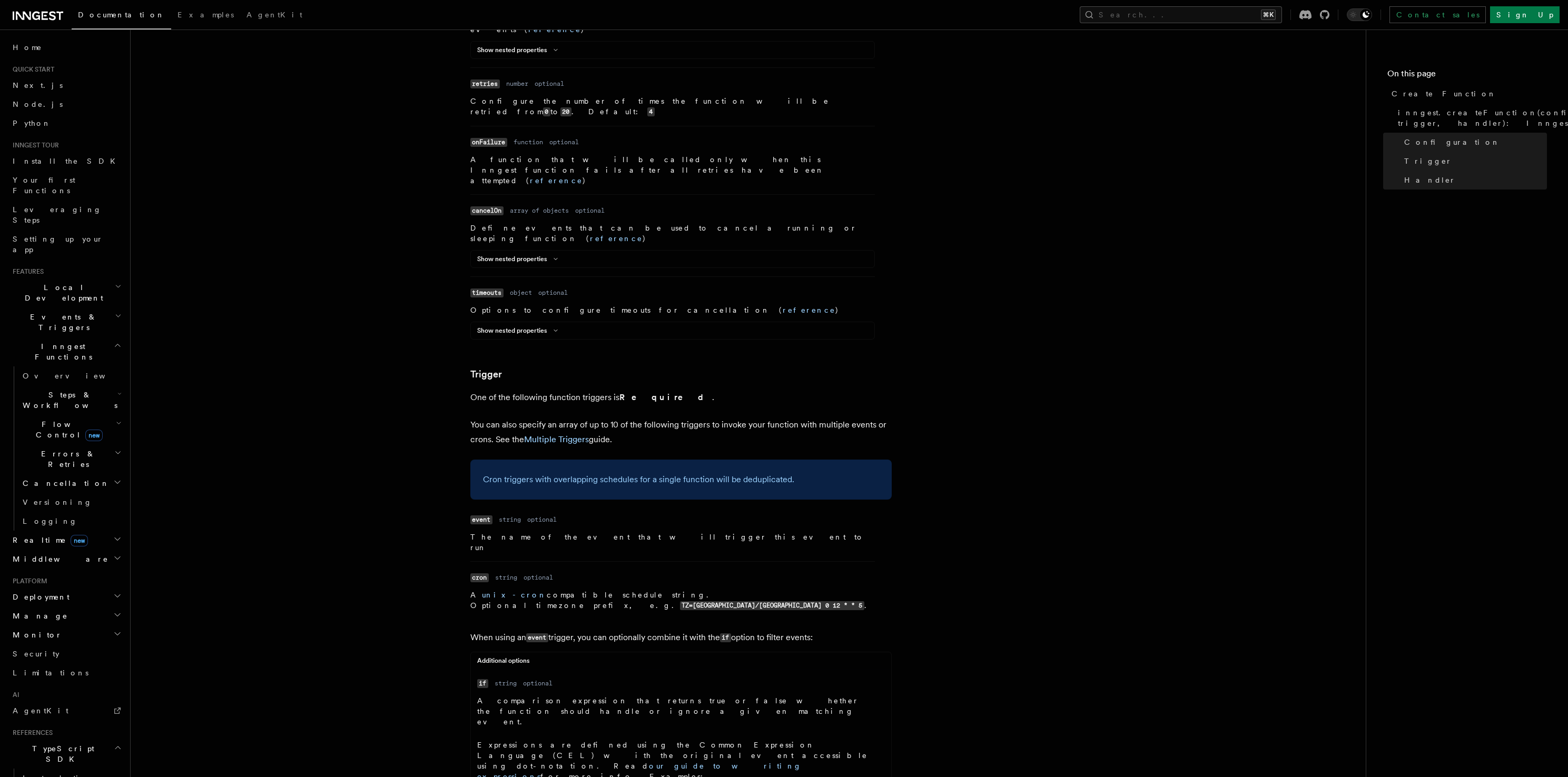
scroll to position [1099, 0]
drag, startPoint x: 668, startPoint y: 441, endPoint x: 630, endPoint y: 440, distance: 38.0
click at [680, 601] on code "TZ=Europe/Paris 0 12 * * 5" at bounding box center [772, 606] width 184 height 9
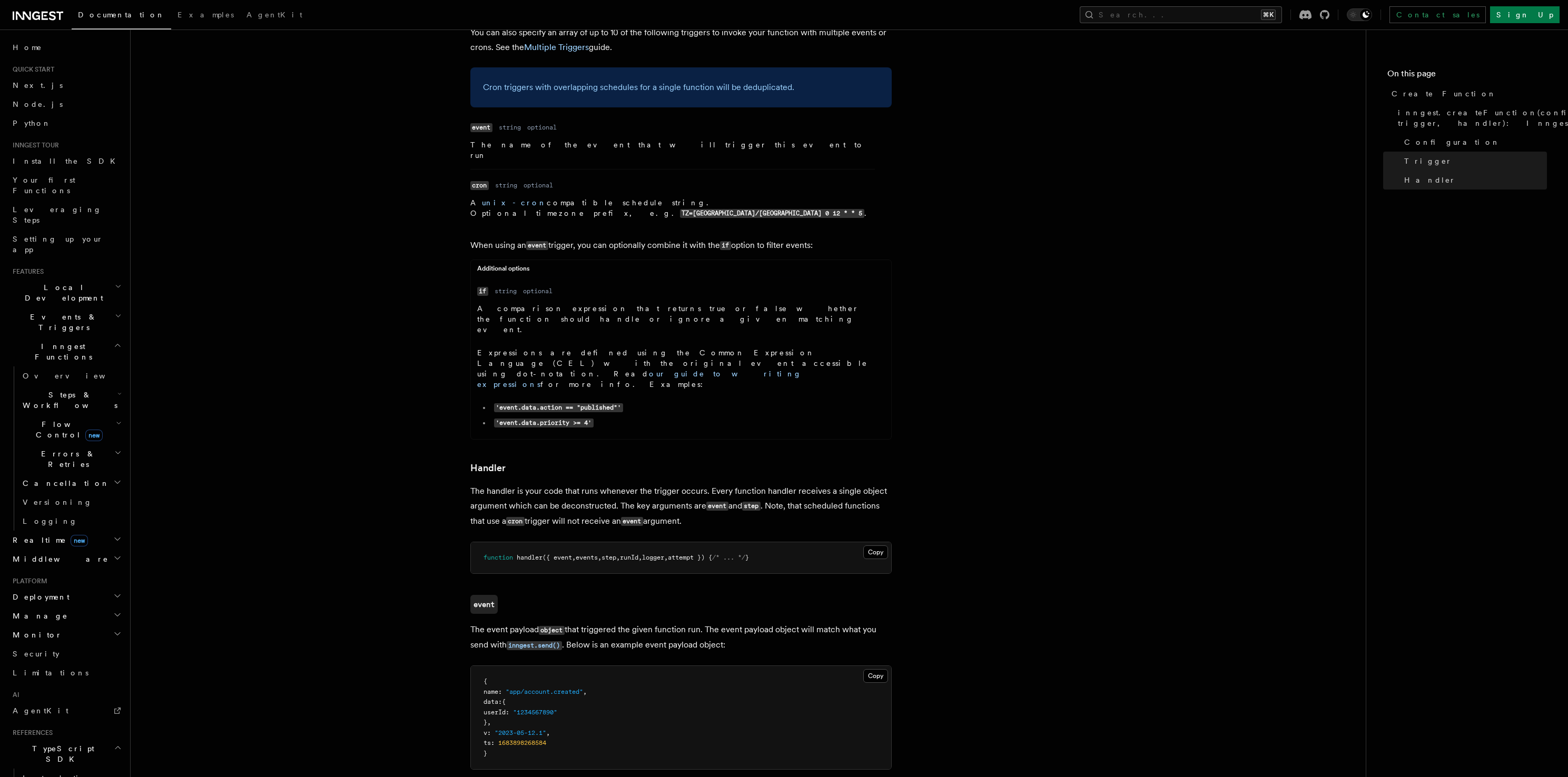
scroll to position [1499, 0]
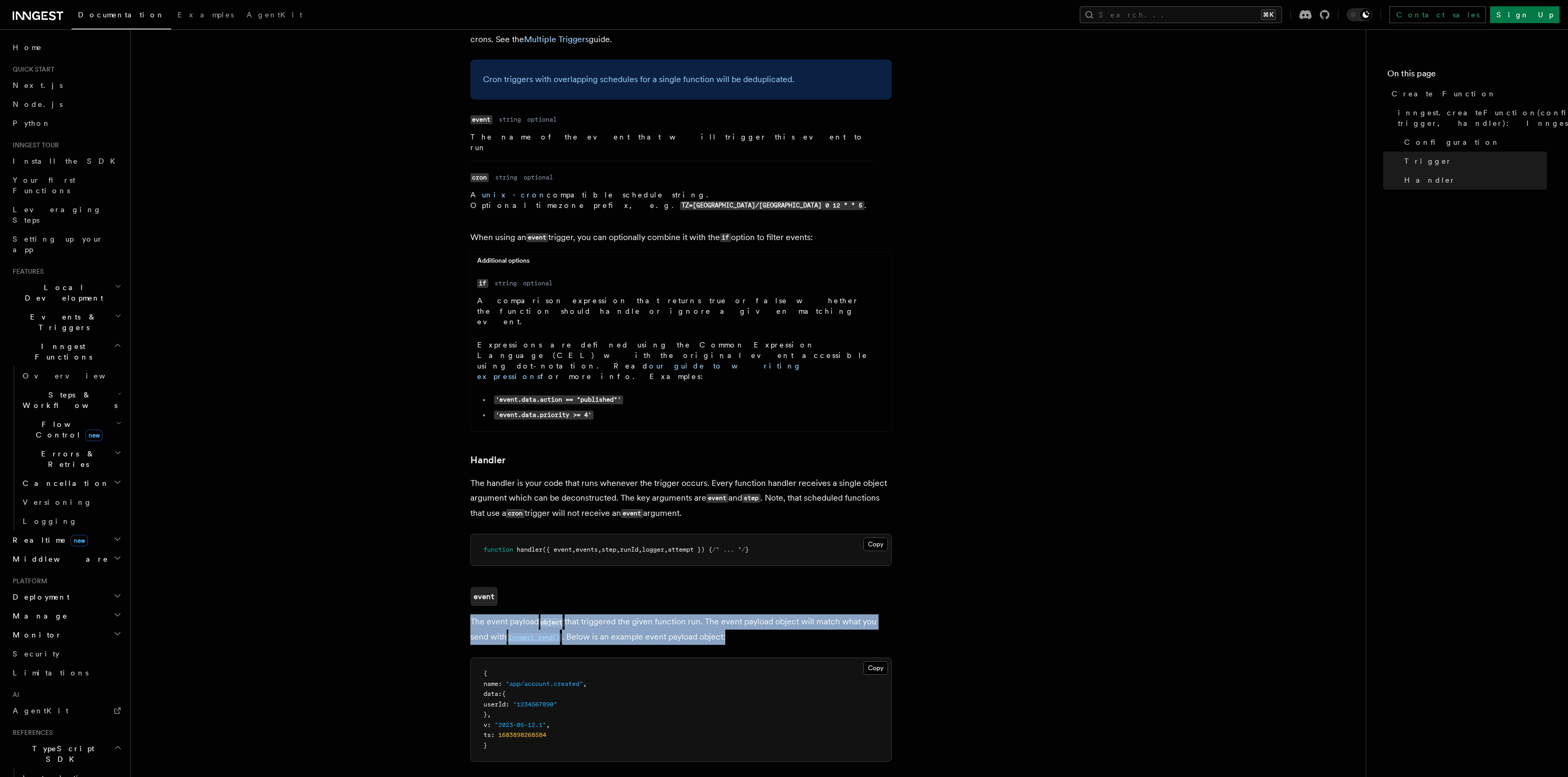
drag, startPoint x: 825, startPoint y: 425, endPoint x: 792, endPoint y: 403, distance: 39.7
click at [792, 403] on article "References TypeScript SDK Create Function Define your functions using the creat…" at bounding box center [748, 80] width 1201 height 3065
drag, startPoint x: 792, startPoint y: 404, endPoint x: 781, endPoint y: 437, distance: 34.8
click at [781, 437] on article "References TypeScript SDK Create Function Define your functions using the creat…" at bounding box center [748, 80] width 1201 height 3065
click at [781, 614] on p "The event payload object that triggered the given function run. The event paylo…" at bounding box center [681, 630] width 421 height 31
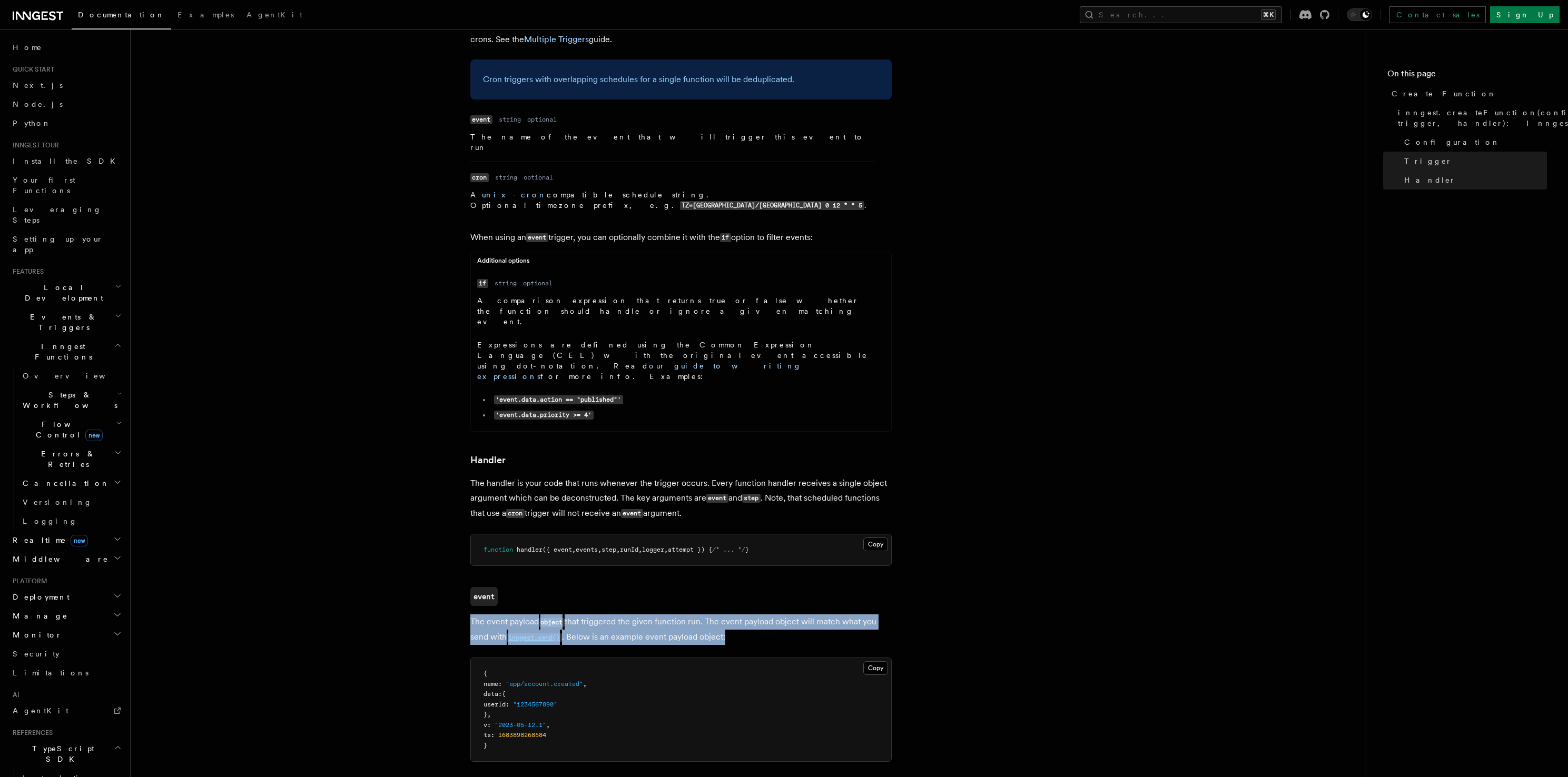
drag, startPoint x: 769, startPoint y: 430, endPoint x: 760, endPoint y: 402, distance: 29.4
click at [761, 403] on article "References TypeScript SDK Create Function Define your functions using the creat…" at bounding box center [748, 80] width 1201 height 3065
drag, startPoint x: 760, startPoint y: 402, endPoint x: 759, endPoint y: 426, distance: 24.0
click at [759, 426] on article "References TypeScript SDK Create Function Define your functions using the creat…" at bounding box center [748, 80] width 1201 height 3065
click at [759, 614] on p "The event payload object that triggered the given function run. The event paylo…" at bounding box center [681, 630] width 421 height 31
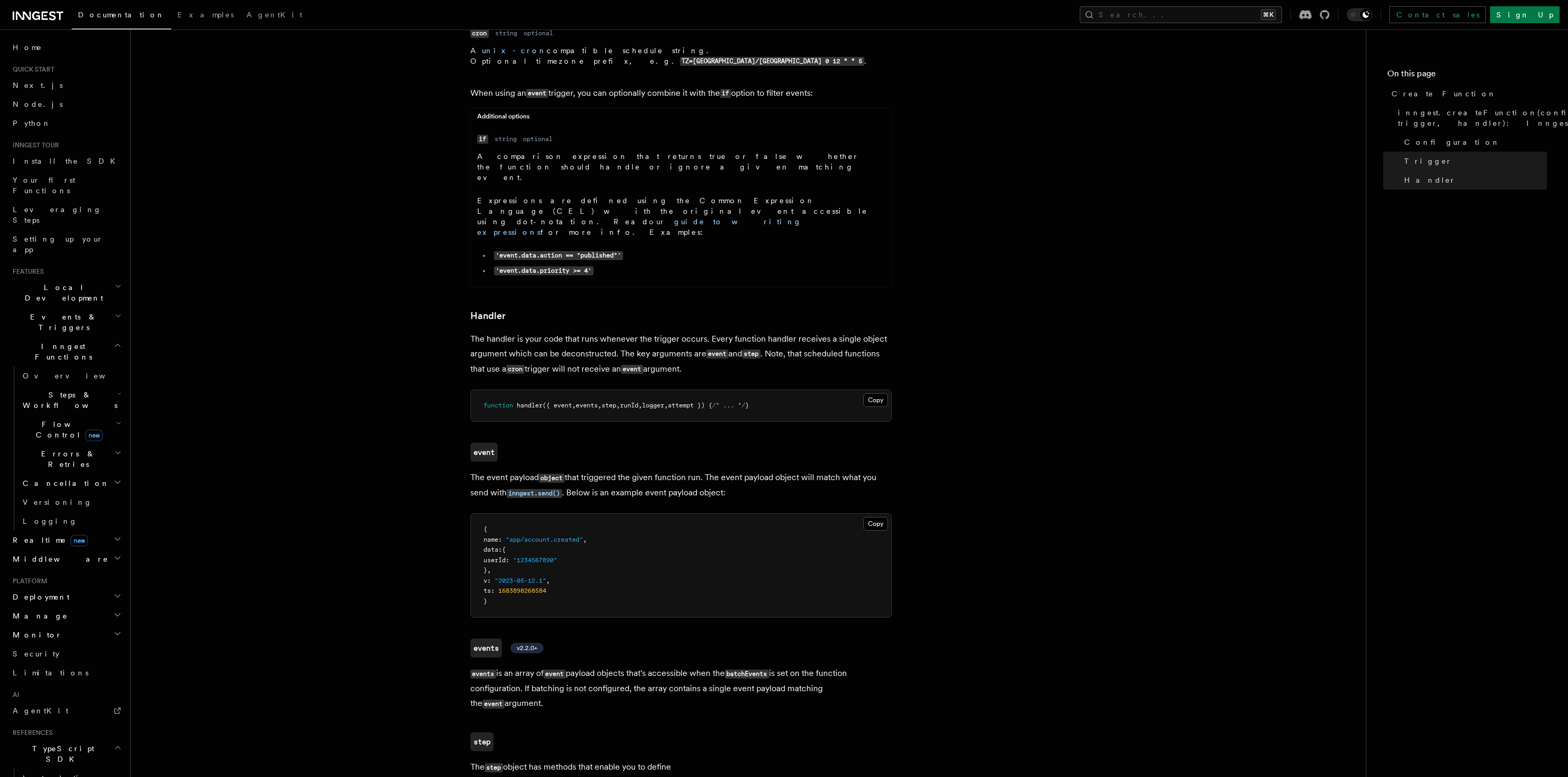
scroll to position [1572, 0]
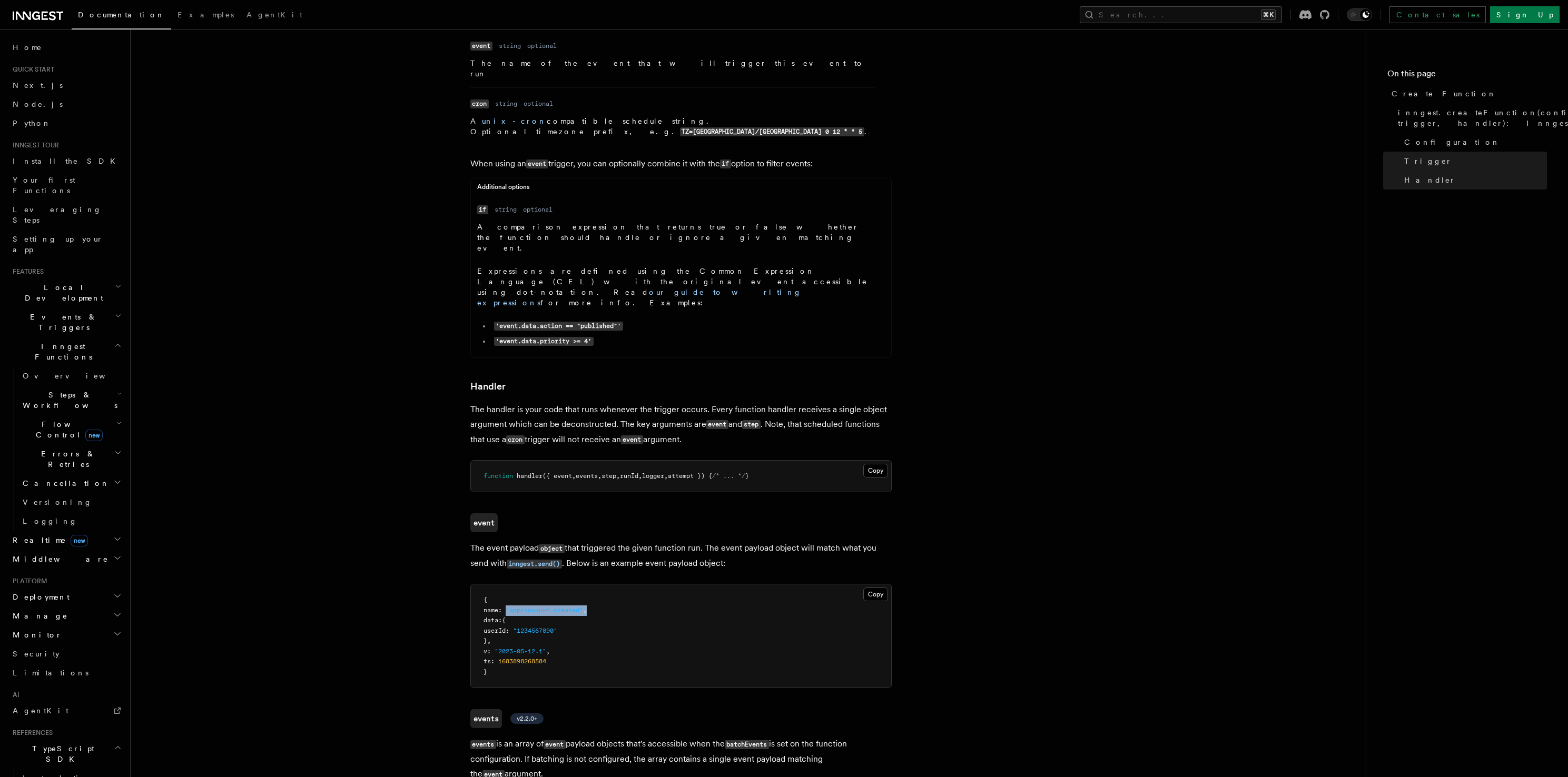
drag, startPoint x: 513, startPoint y: 406, endPoint x: 648, endPoint y: 405, distance: 135.0
click at [648, 585] on pre "{ name : "app/account.created" , data : { userId : "1234567890" } , v : "2023-0…" at bounding box center [681, 636] width 420 height 103
click at [648, 585] on pre "{ name : "app/account.created" , data : { userId : "1234567890" } , v : "2023-0…" at bounding box center [681, 636] width 420 height 103
click at [491, 658] on span "ts" at bounding box center [487, 662] width 8 height 8
